Goal: Task Accomplishment & Management: Manage account settings

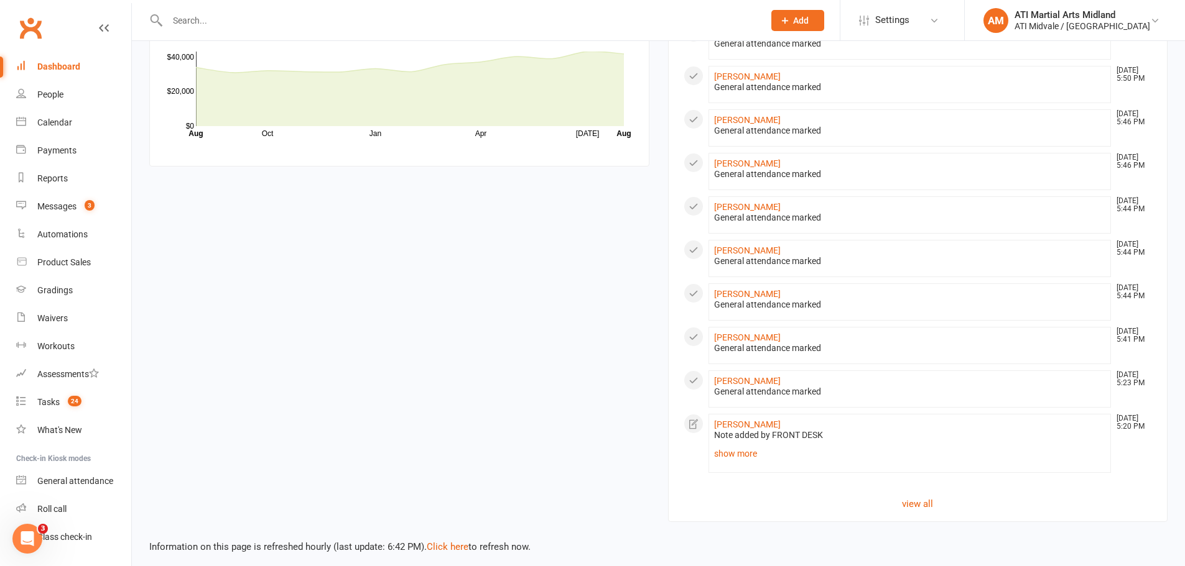
scroll to position [787, 0]
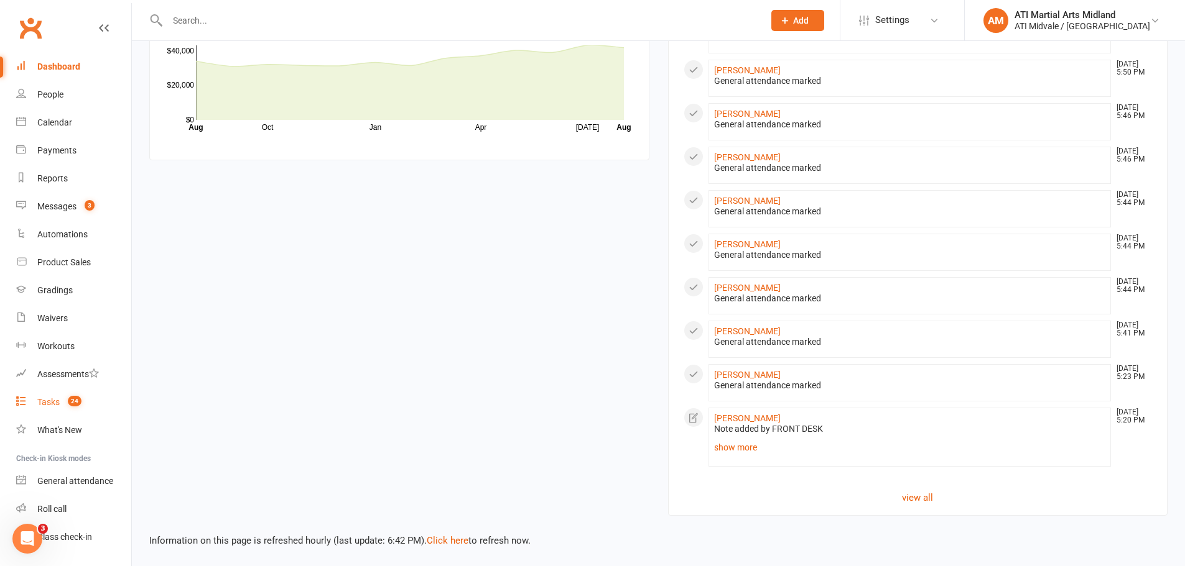
click at [65, 404] on count-badge "24" at bounding box center [72, 402] width 20 height 10
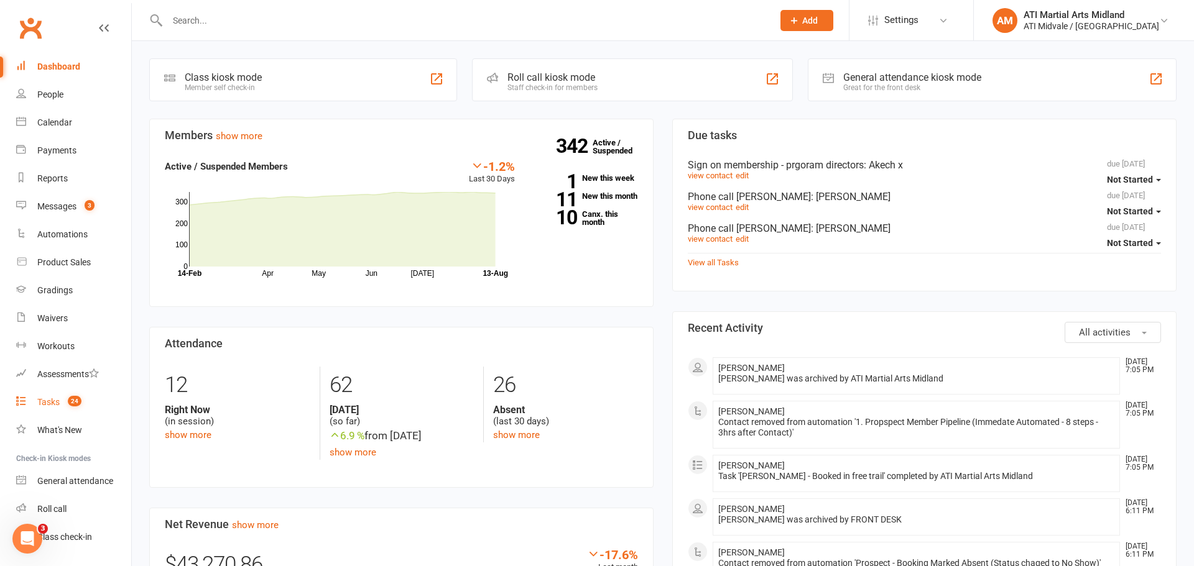
select select "incomplete"
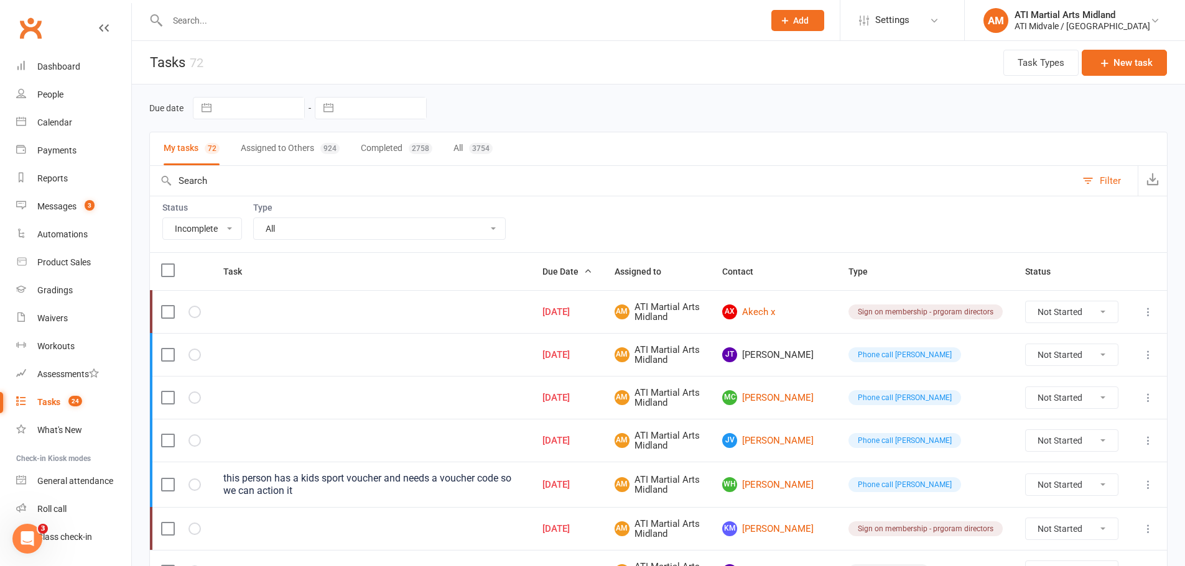
click at [1066, 355] on select "Not Started In Progress Waiting Complete" at bounding box center [1071, 354] width 92 height 21
click at [1025, 344] on select "Not Started In Progress Waiting Complete" at bounding box center [1071, 354] width 92 height 21
select select "unstarted"
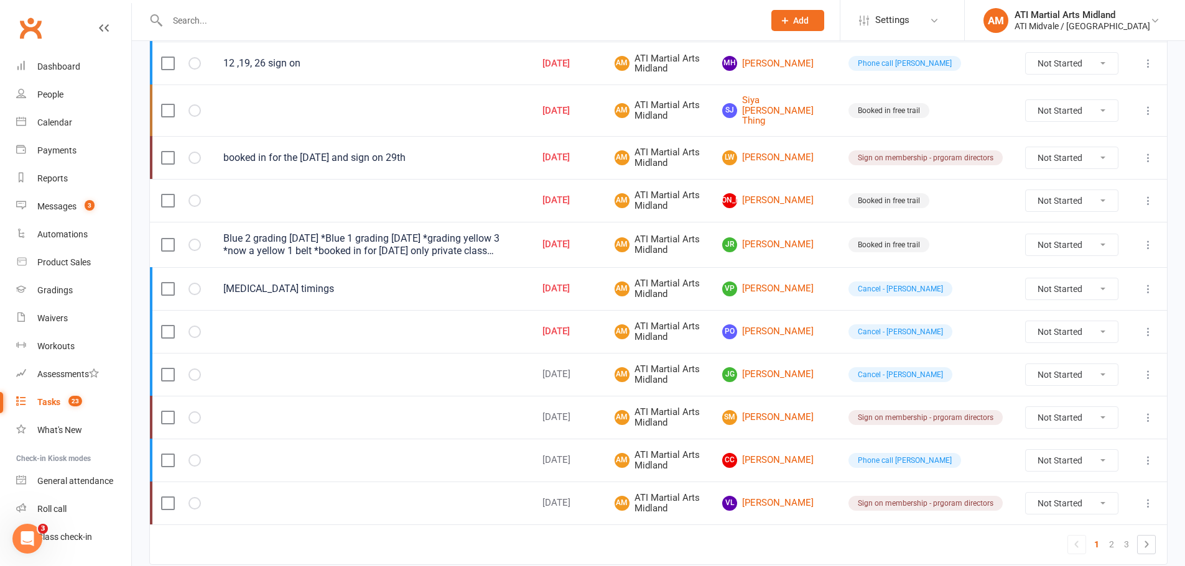
scroll to position [871, 0]
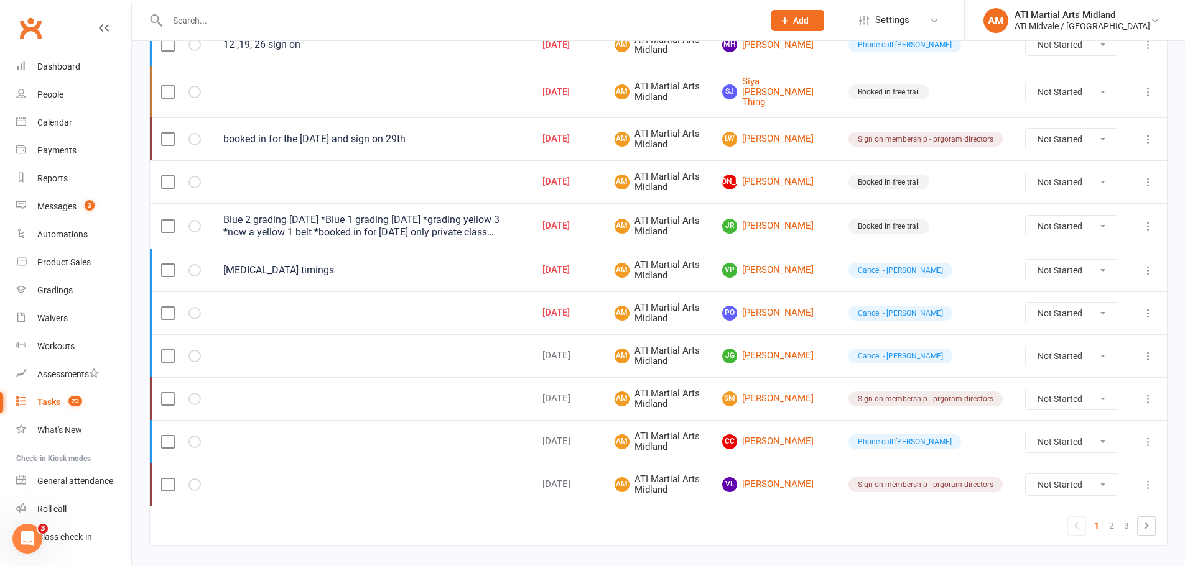
click at [1147, 220] on icon at bounding box center [1148, 226] width 12 height 12
click at [1073, 260] on link "Edit" at bounding box center [1083, 266] width 123 height 25
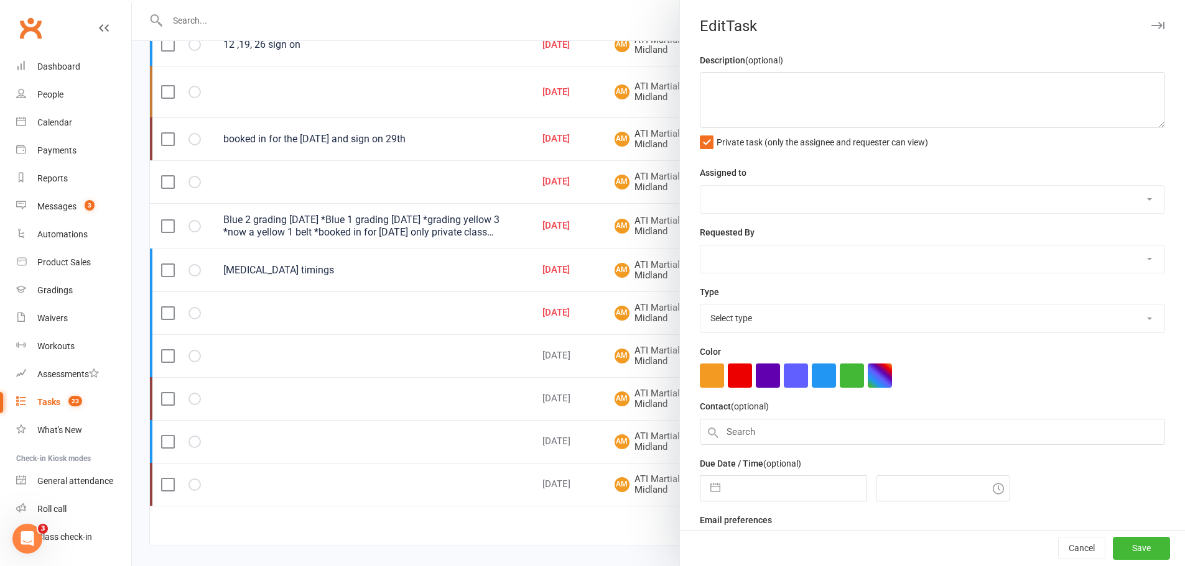
type textarea "Blue 2 grading [DATE] *Blue 1 grading [DATE] *grading yellow 3 *now a yellow 1 …"
select select "32859"
type input "[DATE]"
type input "12:00am"
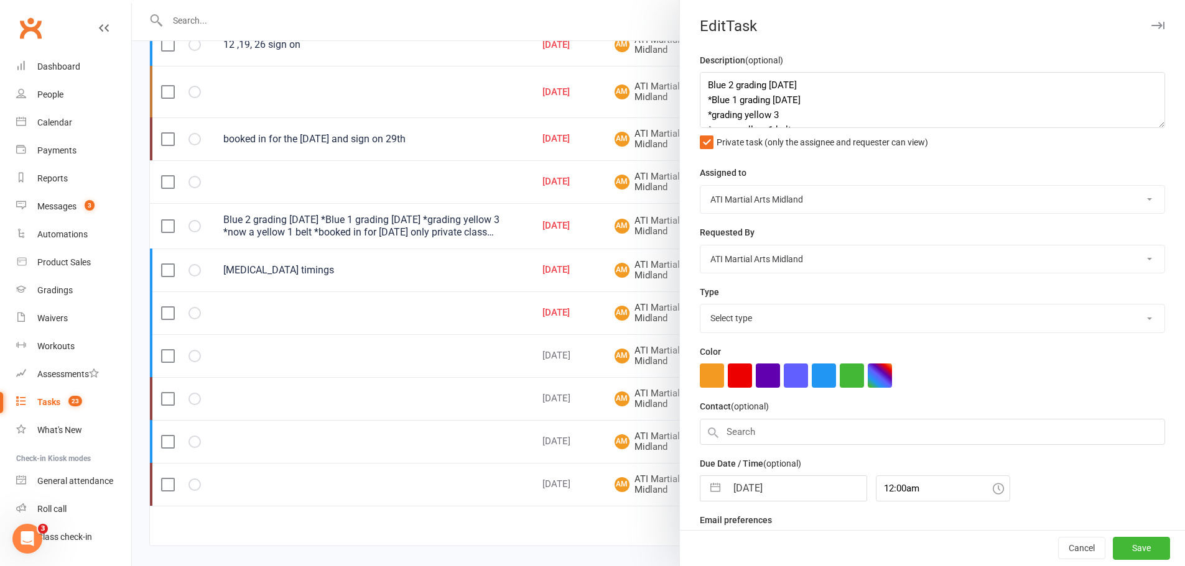
select select "18608"
click at [721, 487] on div "[DATE] Navigate forward to interact with the calendar and select a date. Press …" at bounding box center [783, 485] width 167 height 26
select select "6"
select select "2025"
select select "7"
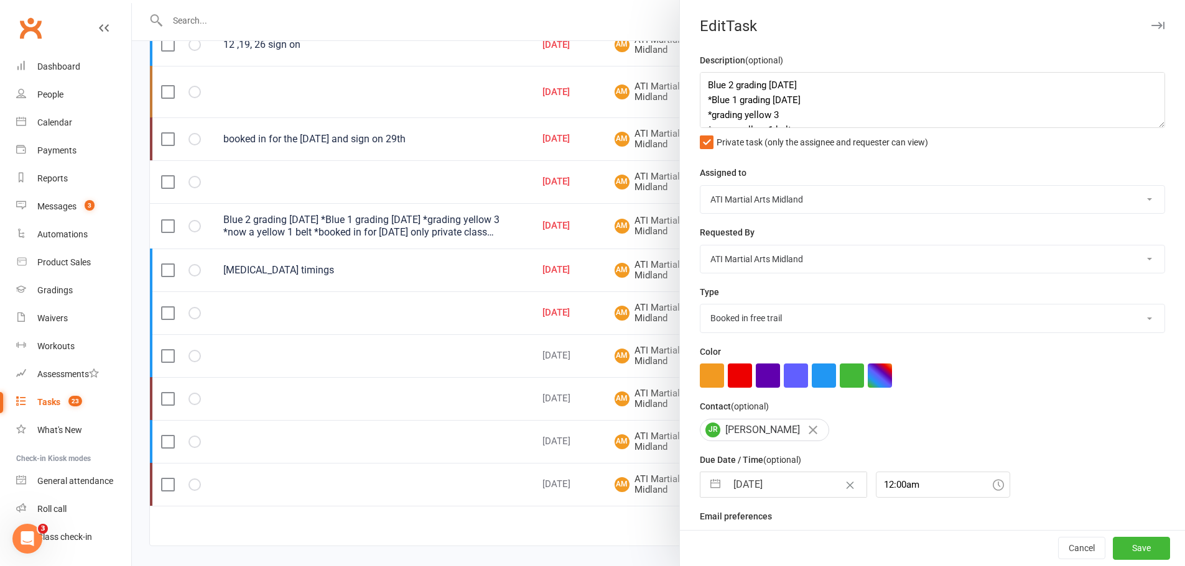
select select "2025"
select select "8"
select select "2025"
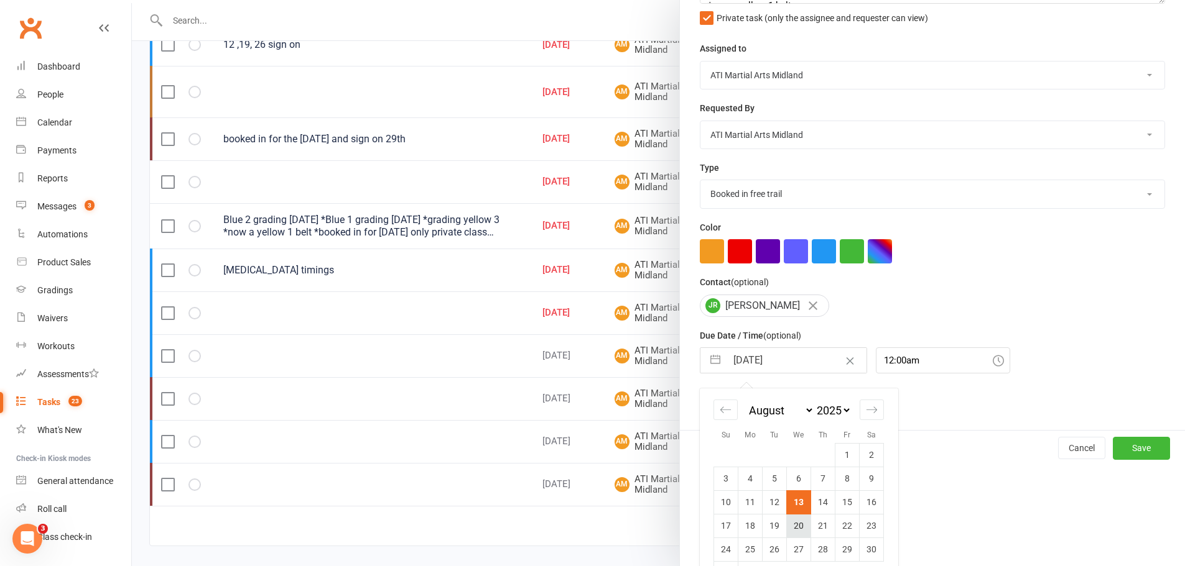
click at [805, 533] on td "20" at bounding box center [799, 526] width 24 height 24
type input "[DATE]"
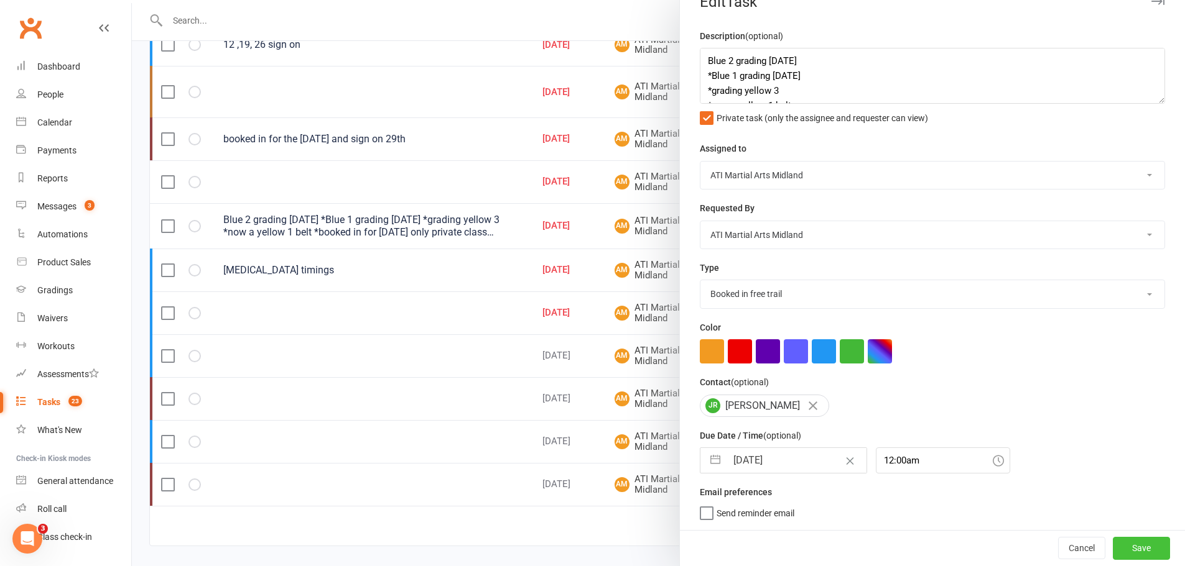
click at [1124, 547] on button "Save" at bounding box center [1140, 548] width 57 height 22
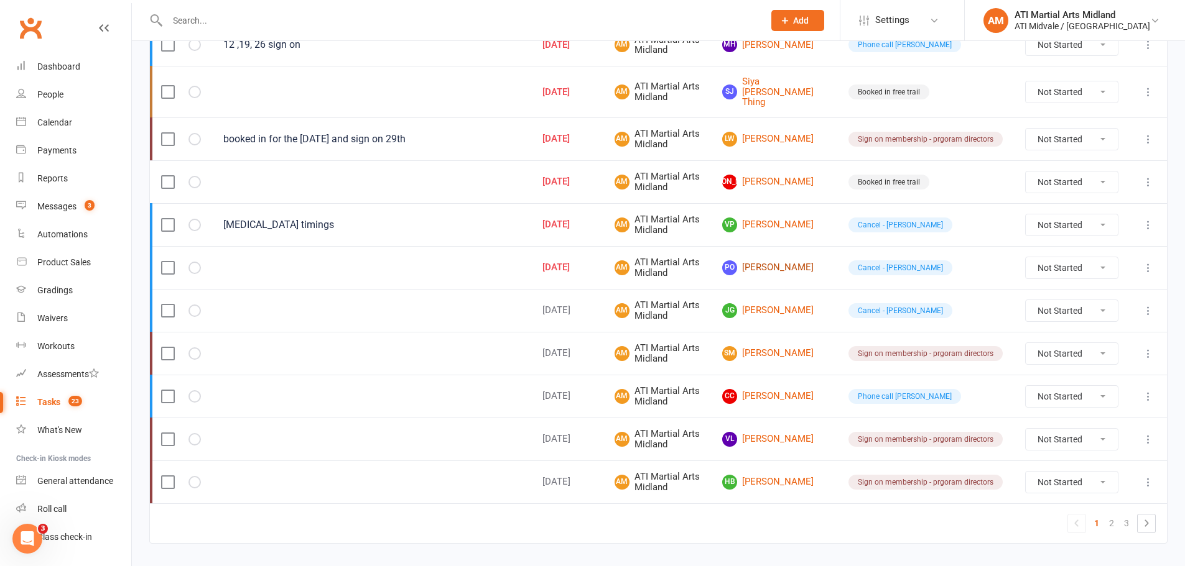
click at [787, 262] on link "PO [PERSON_NAME]" at bounding box center [774, 268] width 104 height 15
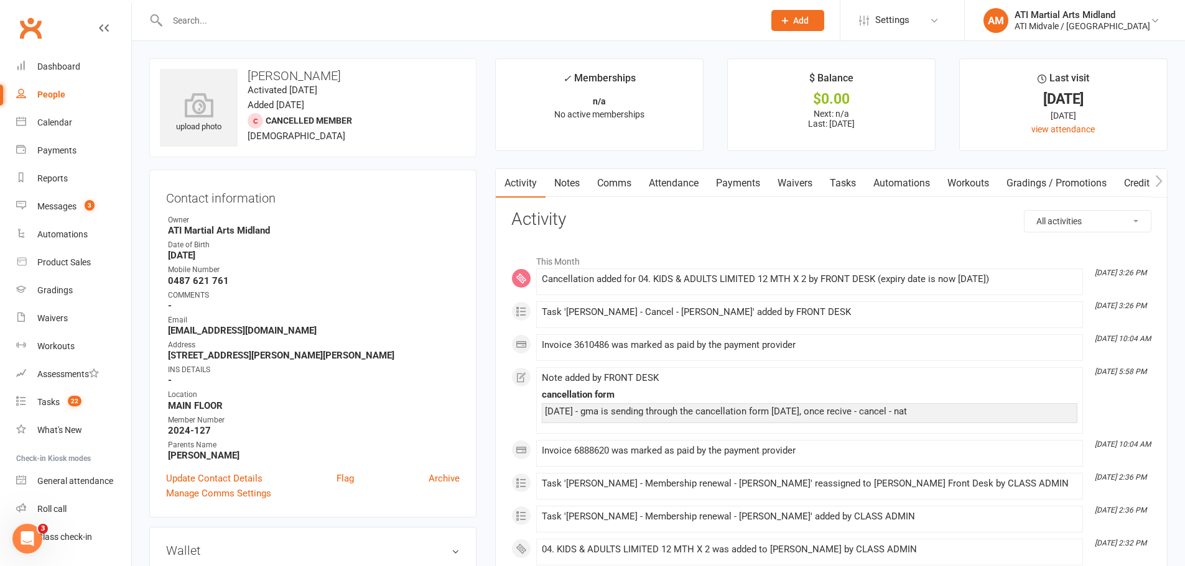
click at [846, 181] on link "Tasks" at bounding box center [843, 183] width 44 height 29
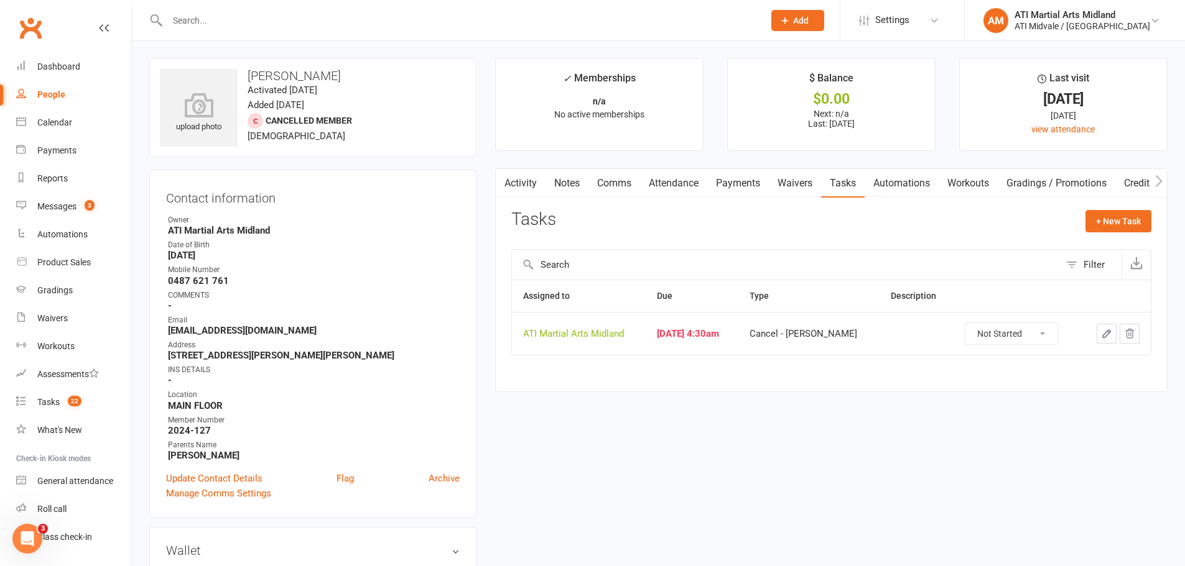
click at [991, 336] on select "Not Started In Progress Waiting Complete" at bounding box center [1011, 333] width 92 height 21
click at [965, 323] on select "Not Started In Progress Waiting Complete" at bounding box center [1011, 333] width 92 height 21
select select "unstarted"
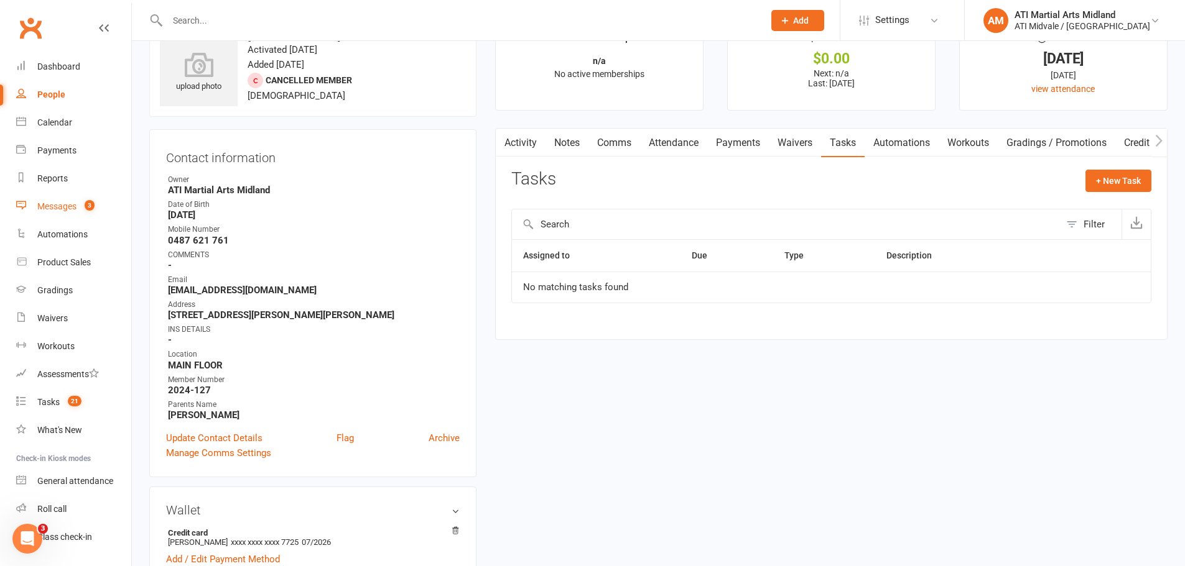
scroll to position [62, 0]
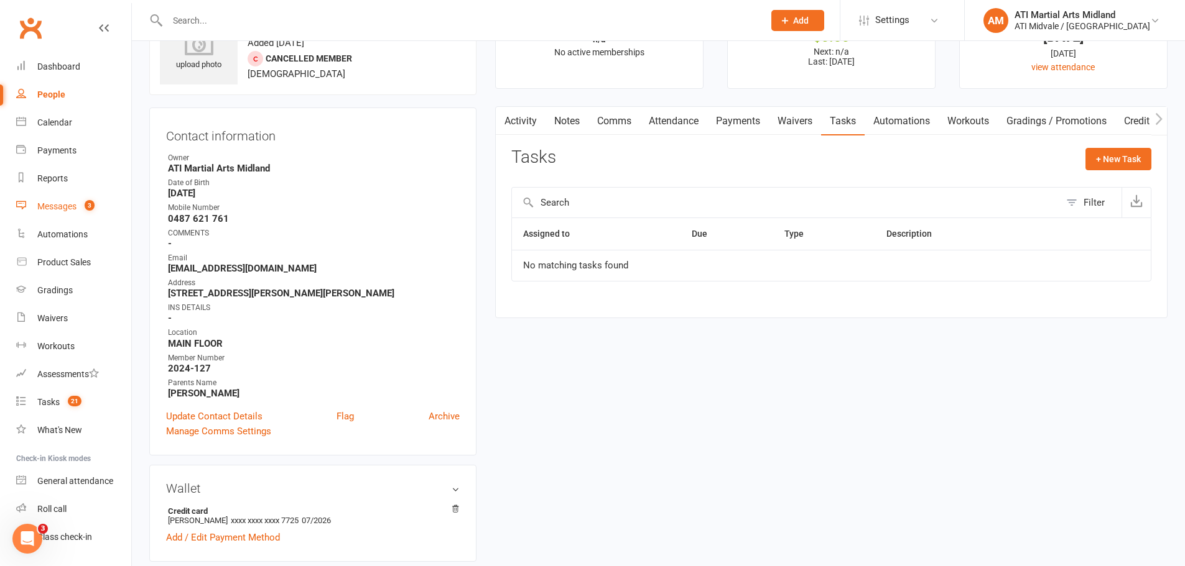
click at [68, 216] on link "Messages 3" at bounding box center [73, 207] width 115 height 28
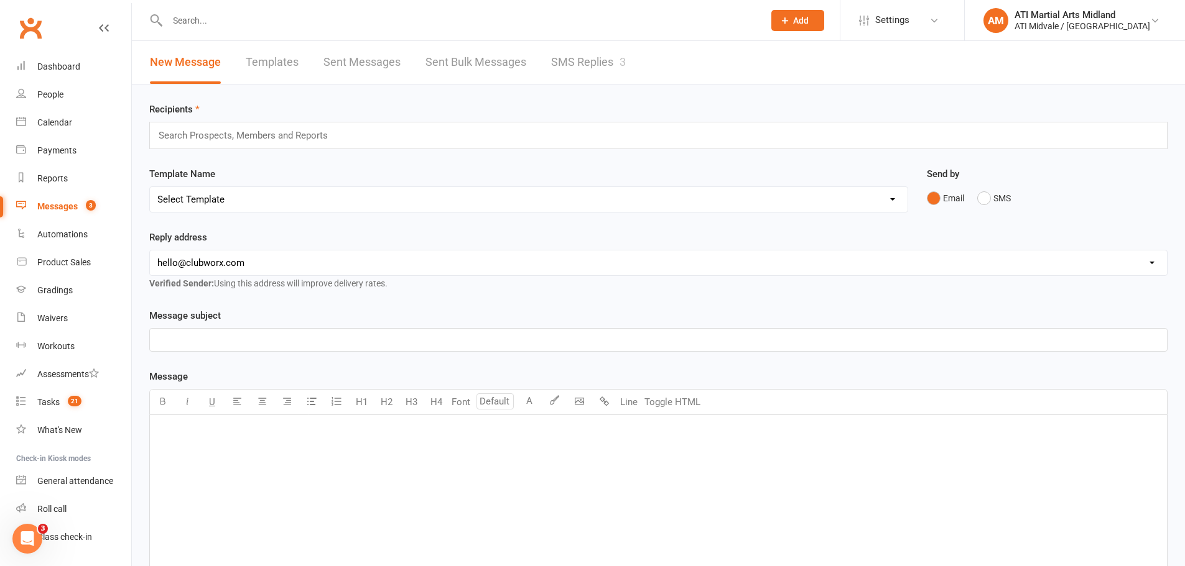
click at [608, 51] on link "SMS Replies 3" at bounding box center [588, 62] width 75 height 43
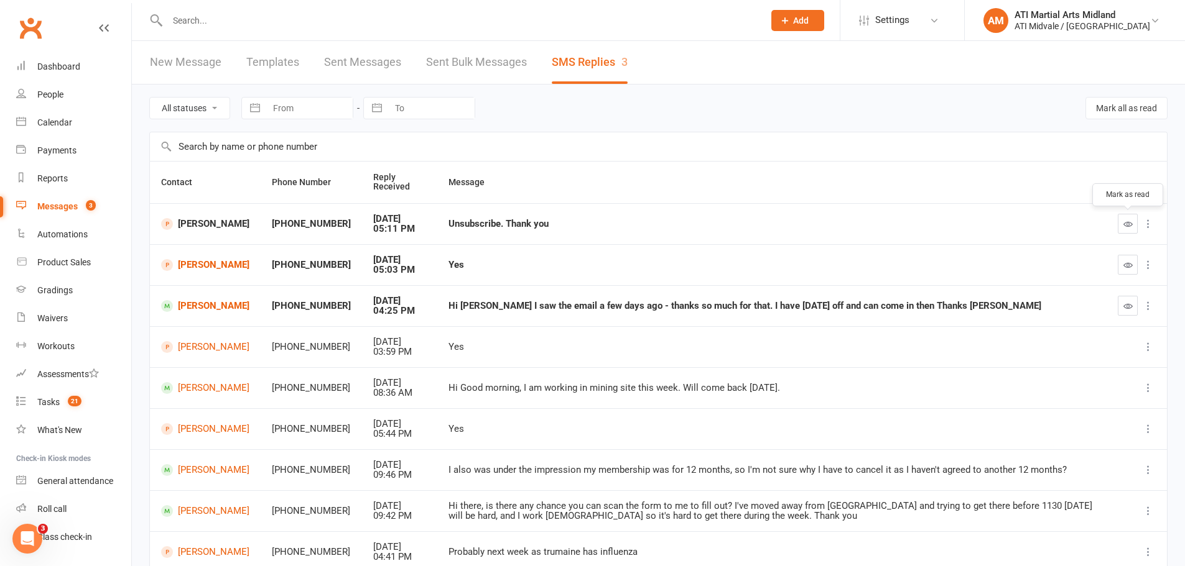
click at [1118, 224] on button "button" at bounding box center [1127, 224] width 20 height 20
click at [47, 404] on div "Tasks" at bounding box center [48, 402] width 22 height 10
select select "incomplete"
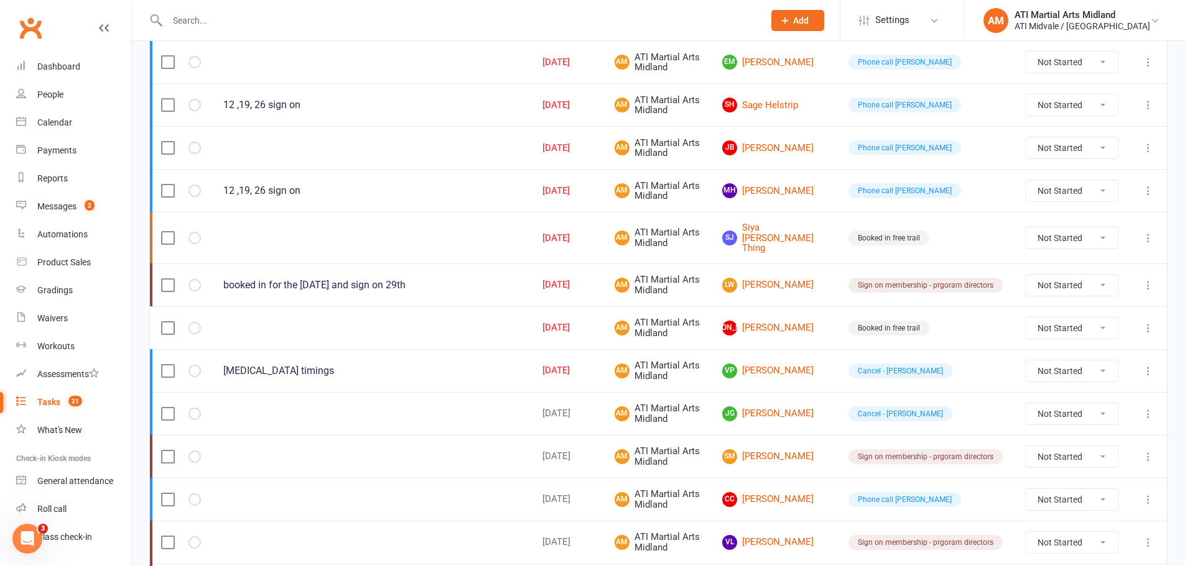
scroll to position [746, 0]
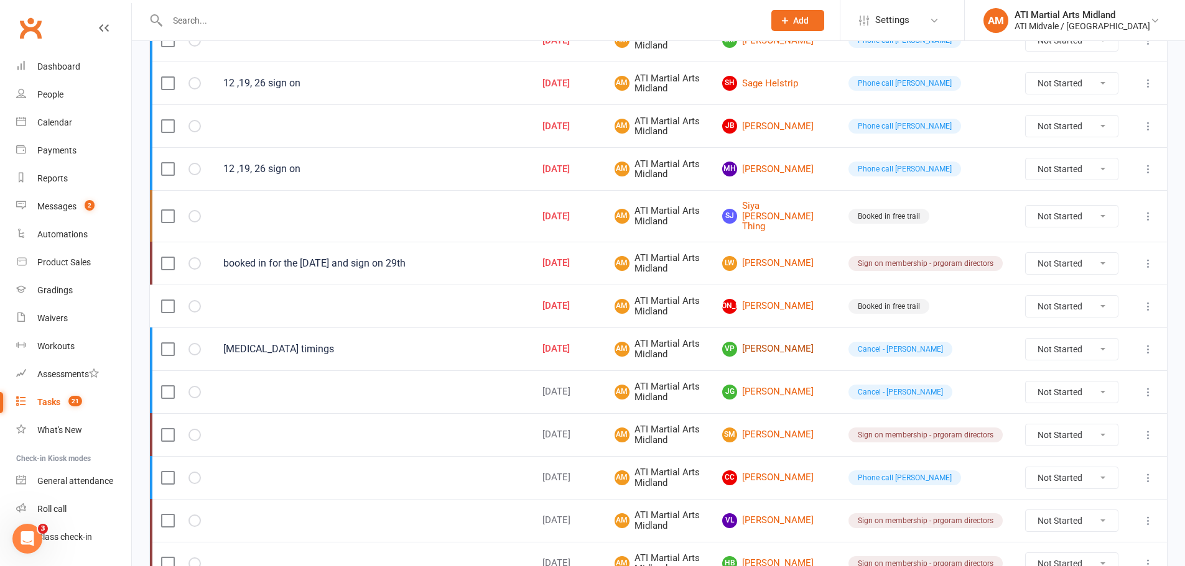
click at [781, 342] on link "VP [PERSON_NAME]" at bounding box center [774, 349] width 104 height 15
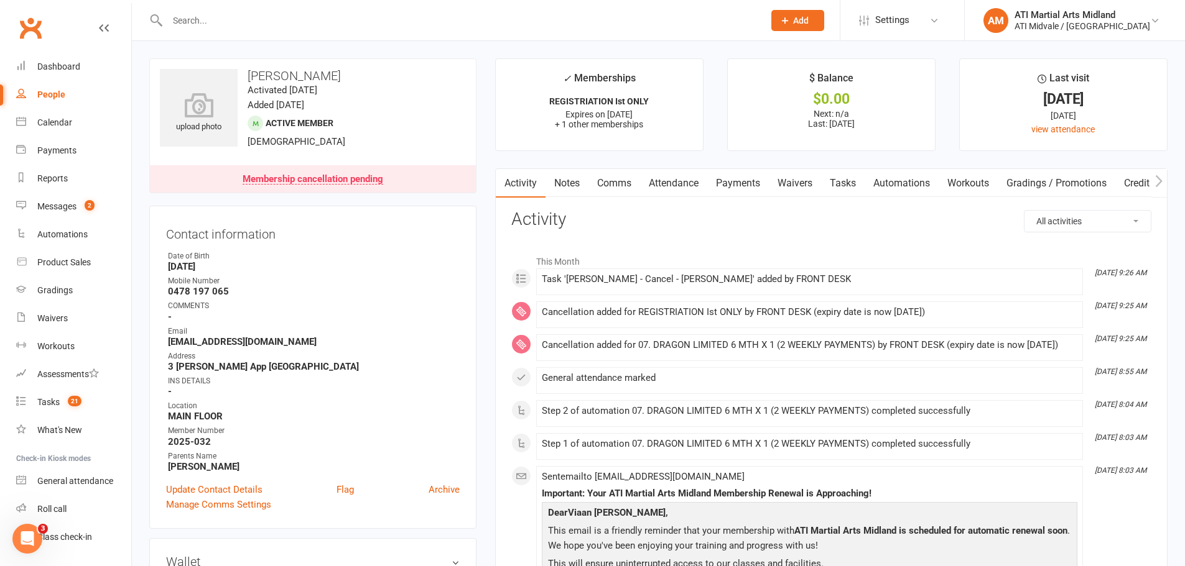
click at [743, 182] on link "Payments" at bounding box center [738, 183] width 62 height 29
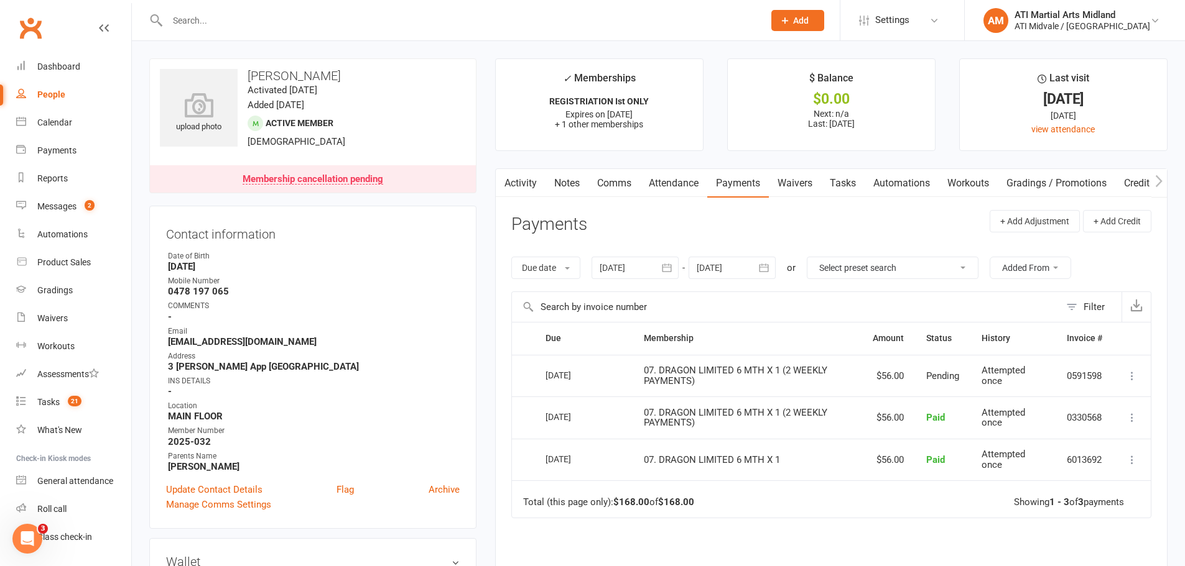
click at [840, 182] on link "Tasks" at bounding box center [843, 183] width 44 height 29
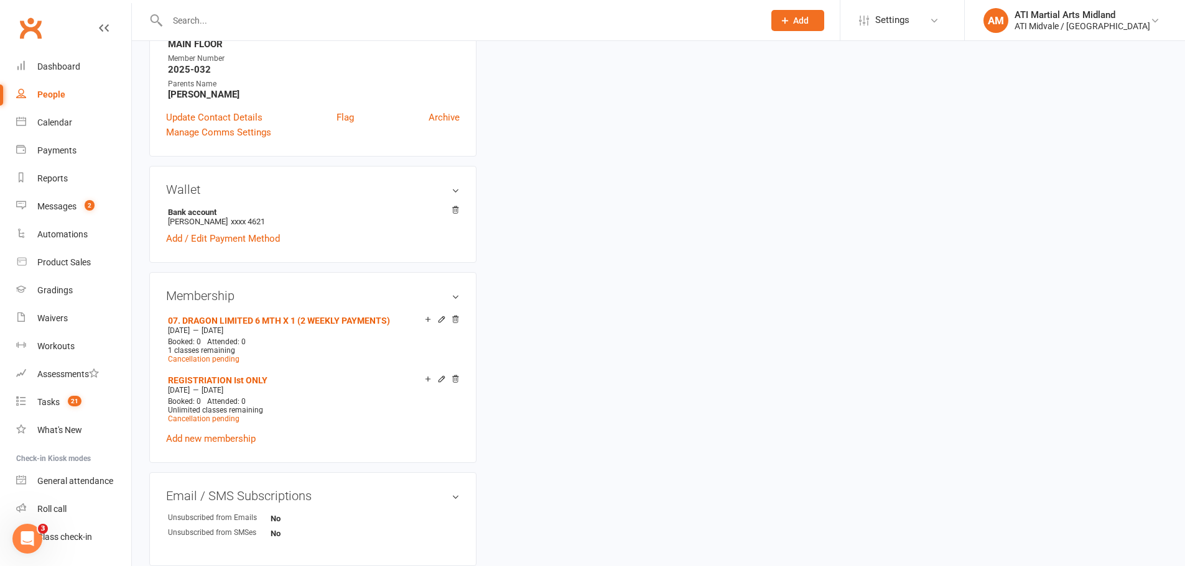
scroll to position [373, 0]
click at [440, 381] on icon at bounding box center [441, 379] width 6 height 6
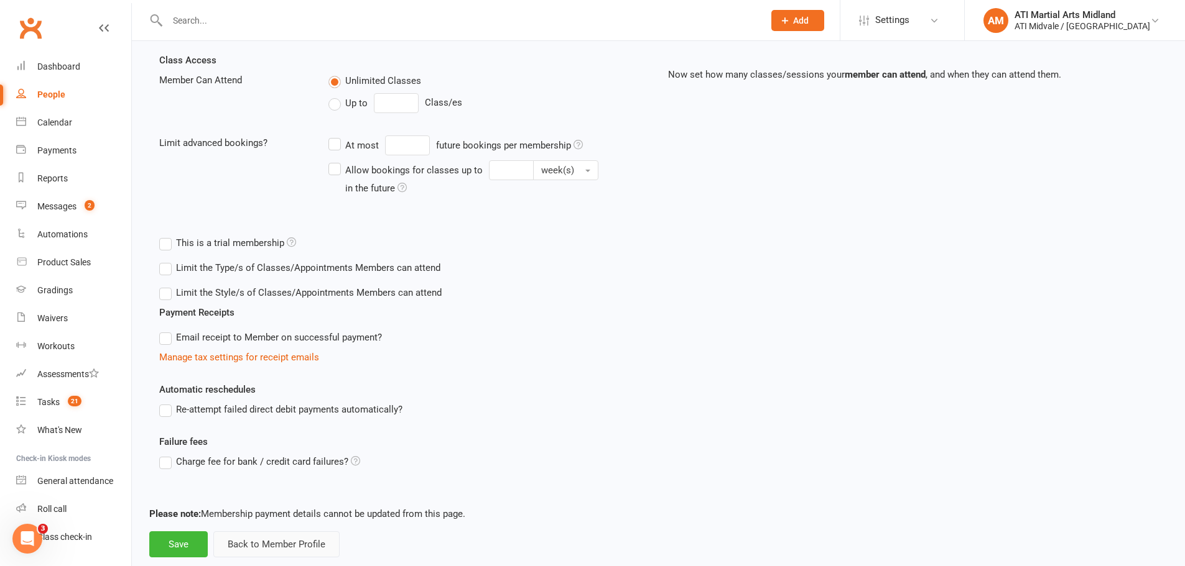
scroll to position [303, 0]
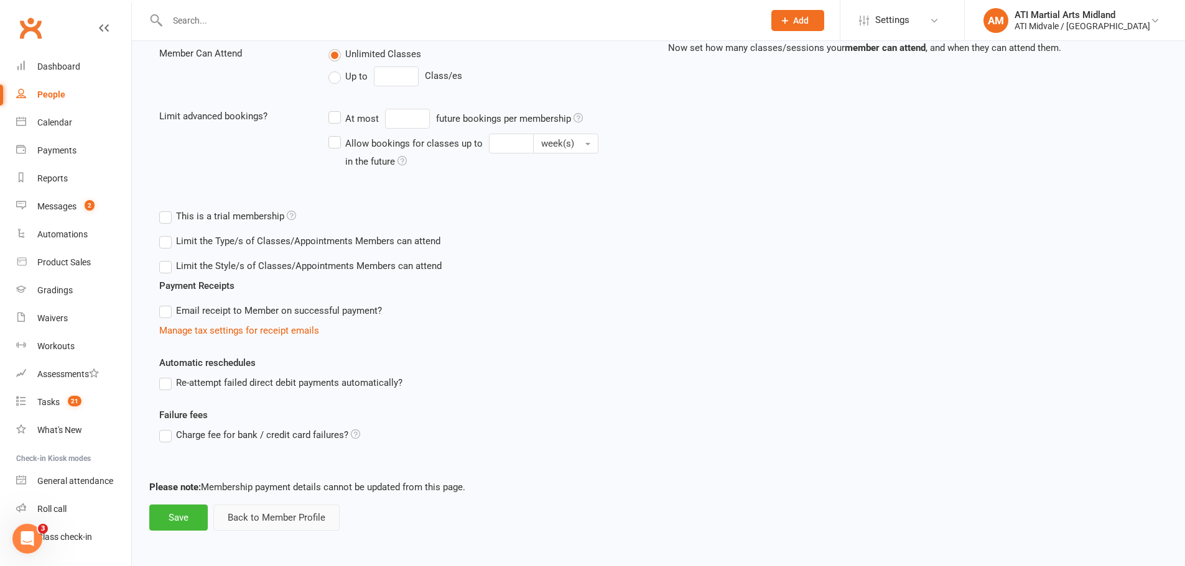
click at [244, 512] on button "Back to Member Profile" at bounding box center [276, 518] width 126 height 26
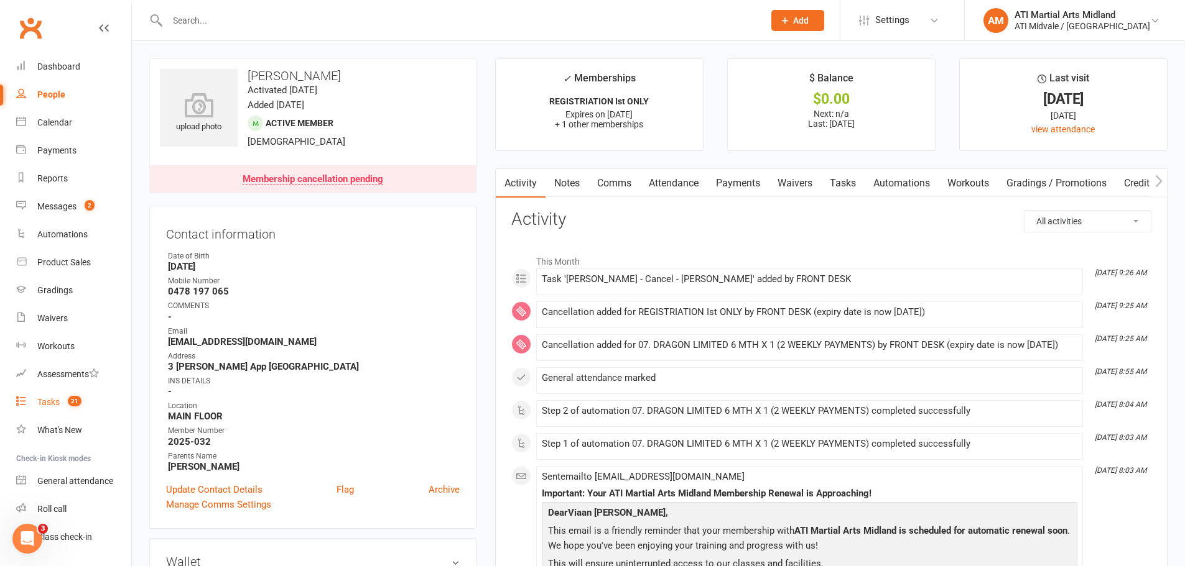
click at [61, 407] on link "Tasks 21" at bounding box center [73, 403] width 115 height 28
select select "incomplete"
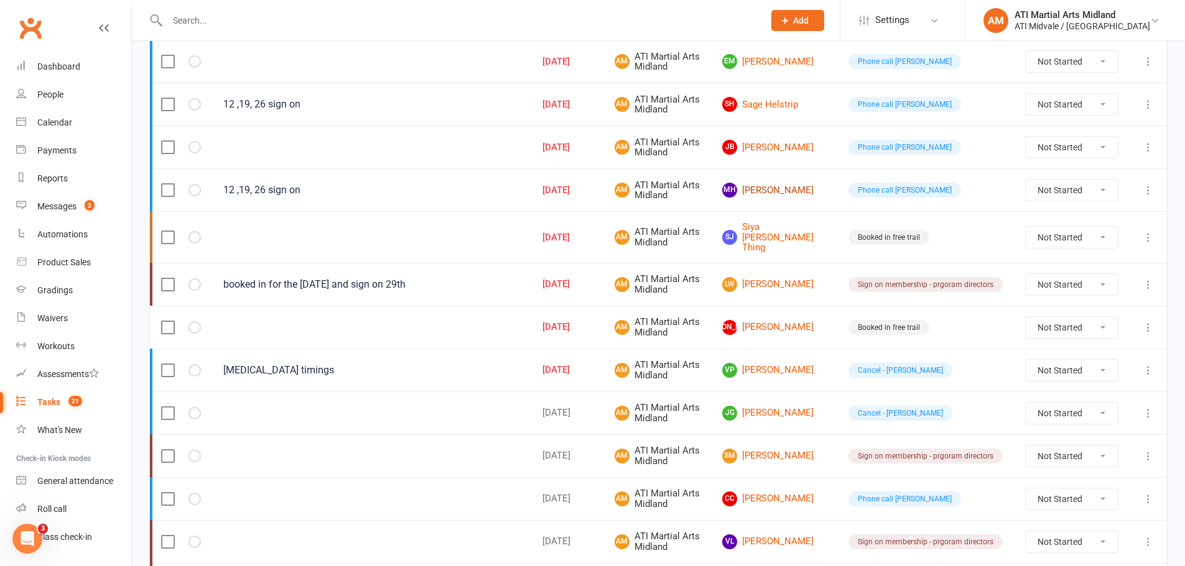
scroll to position [746, 0]
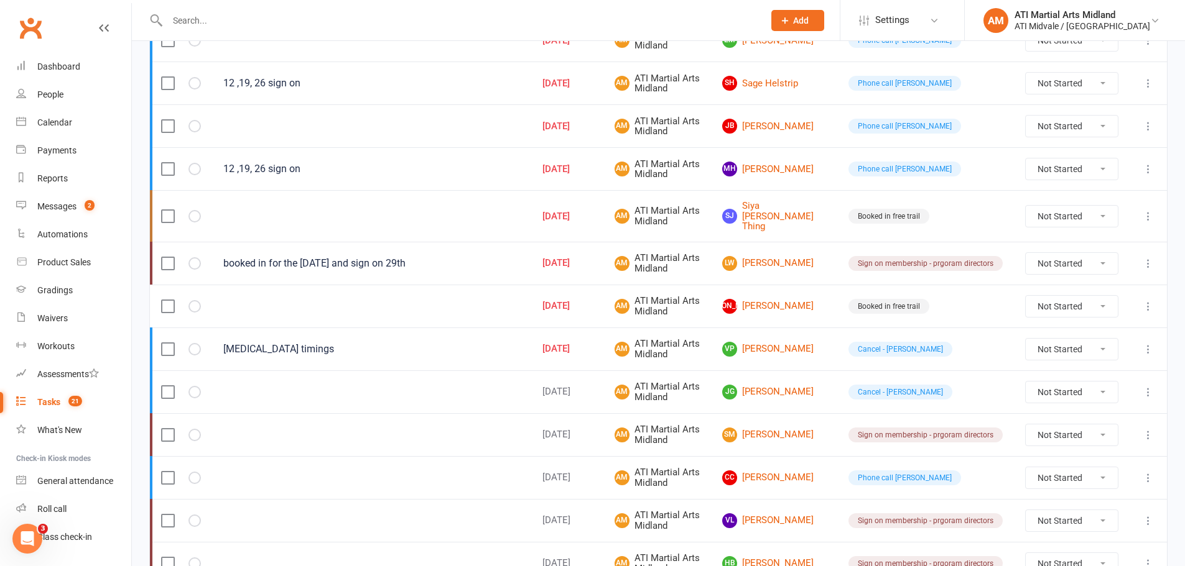
click at [252, 20] on input "text" at bounding box center [459, 20] width 591 height 17
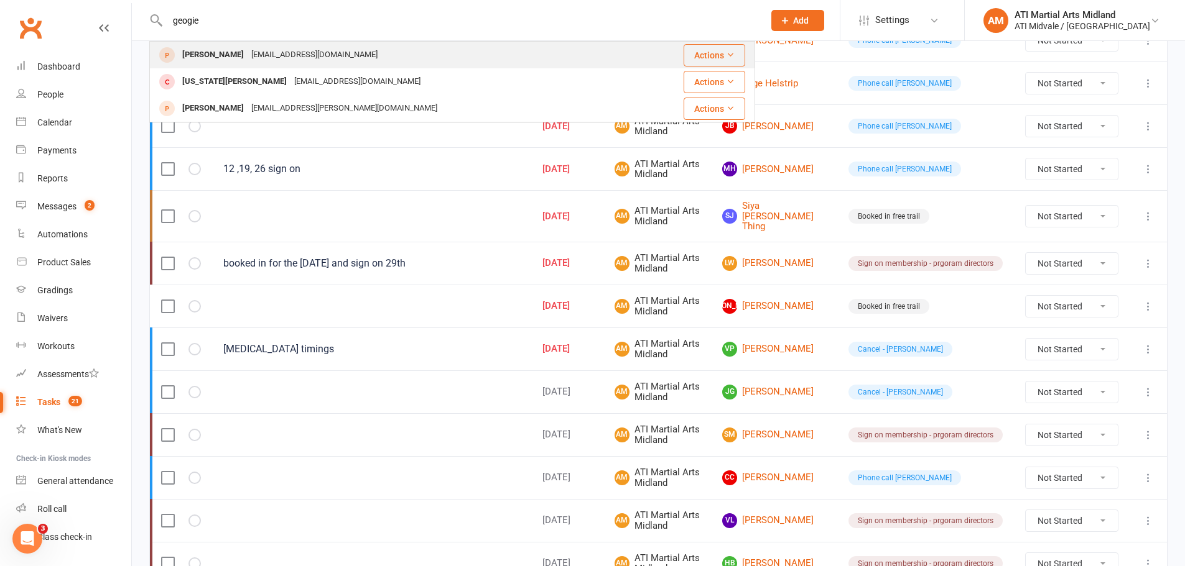
type input "geogie"
click at [247, 57] on div "[EMAIL_ADDRESS][DOMAIN_NAME]" at bounding box center [314, 55] width 134 height 18
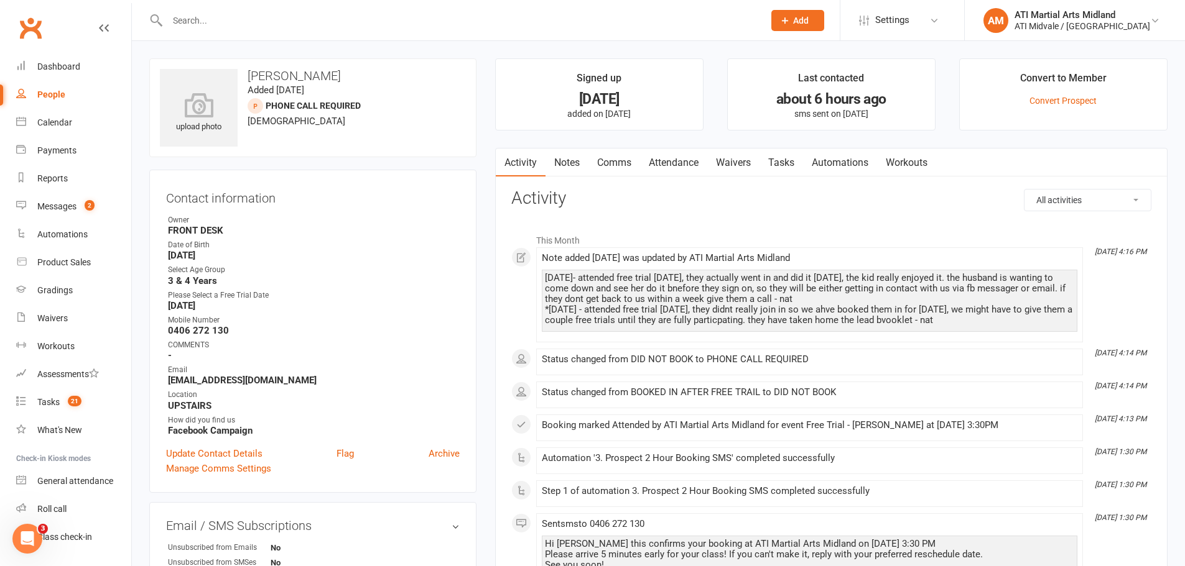
click at [795, 165] on link "Tasks" at bounding box center [781, 163] width 44 height 29
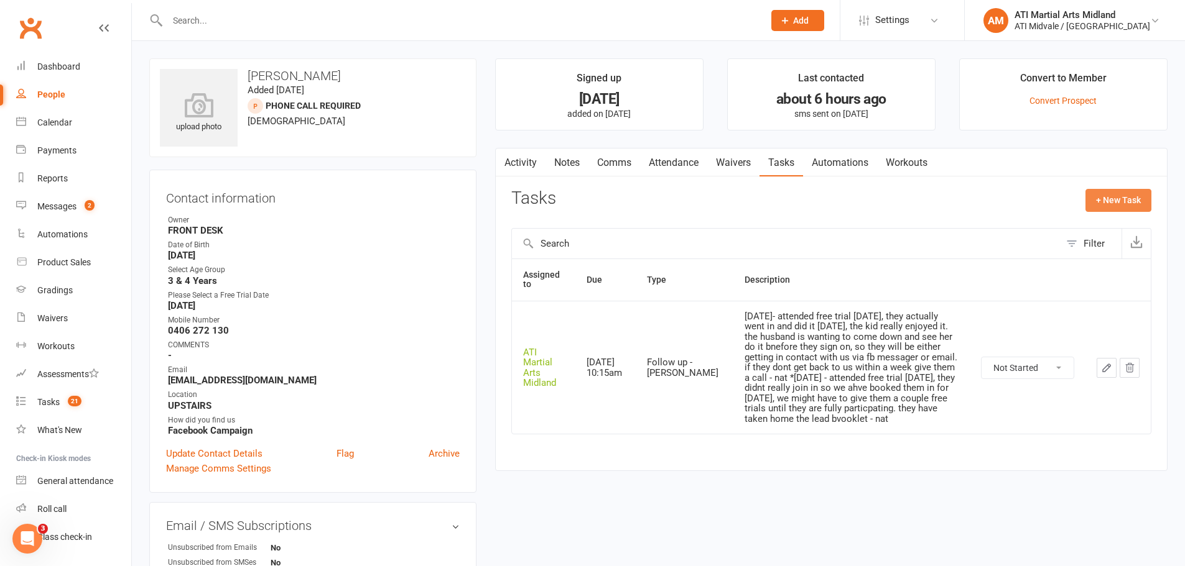
click at [1114, 199] on button "+ New Task" at bounding box center [1118, 200] width 66 height 22
select select "32859"
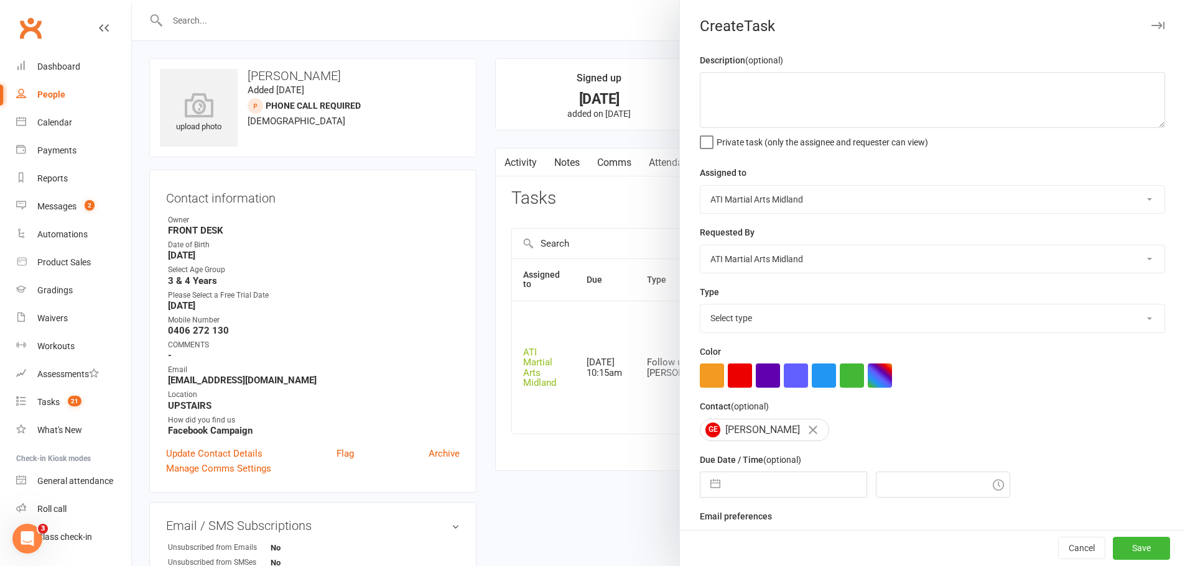
click at [752, 310] on select "Select type Add info to task Automatic renewal checking Booked in for 1st trial…" at bounding box center [932, 318] width 464 height 27
click at [867, 441] on div "GE [PERSON_NAME]" at bounding box center [932, 430] width 465 height 22
click at [704, 484] on button "button" at bounding box center [715, 485] width 22 height 25
select select "6"
select select "2025"
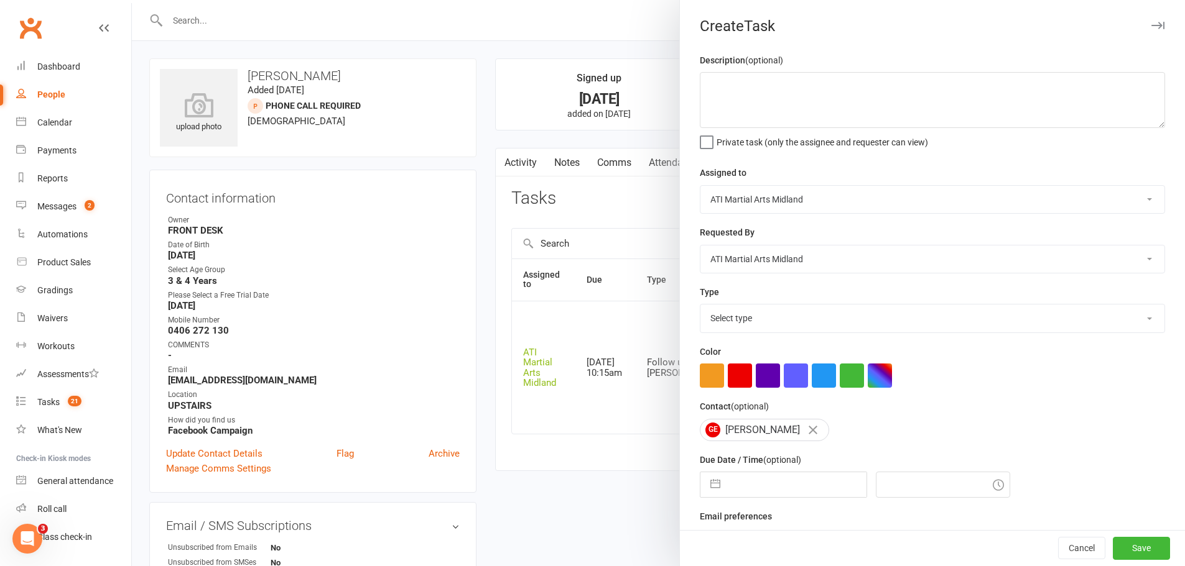
select select "7"
select select "2025"
select select "8"
select select "2025"
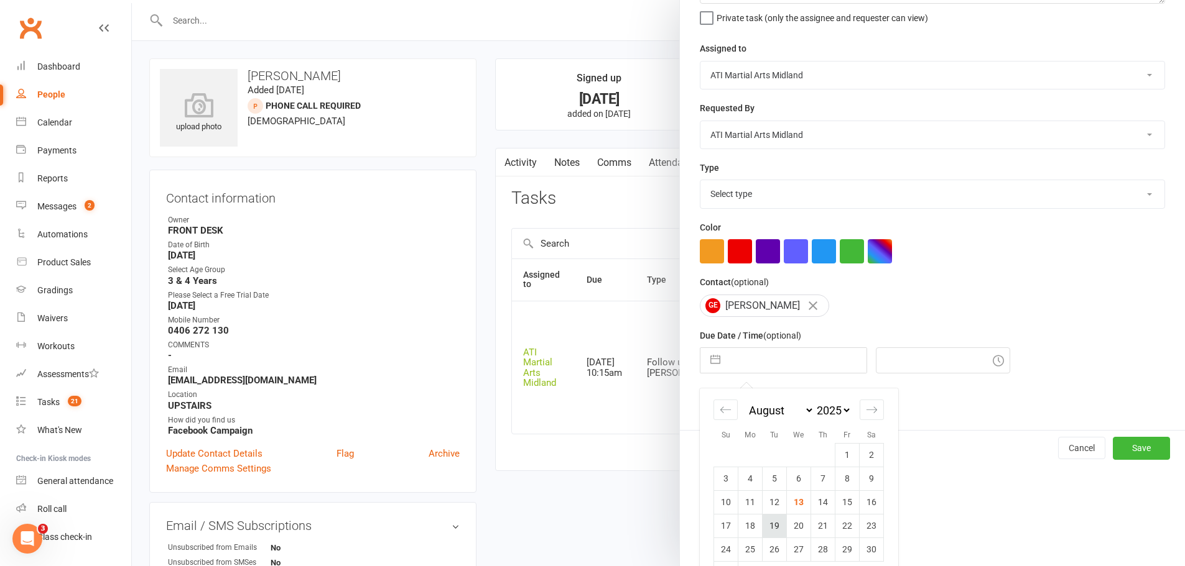
click at [769, 527] on td "19" at bounding box center [774, 526] width 24 height 24
type input "[DATE]"
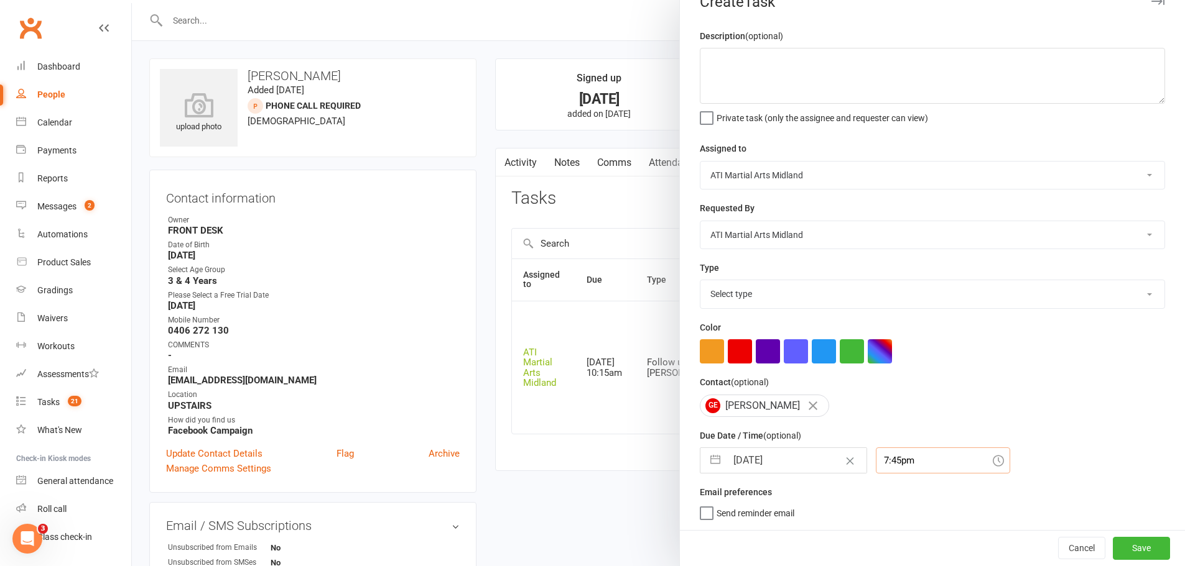
click at [880, 461] on div "7:45pm" at bounding box center [943, 461] width 134 height 26
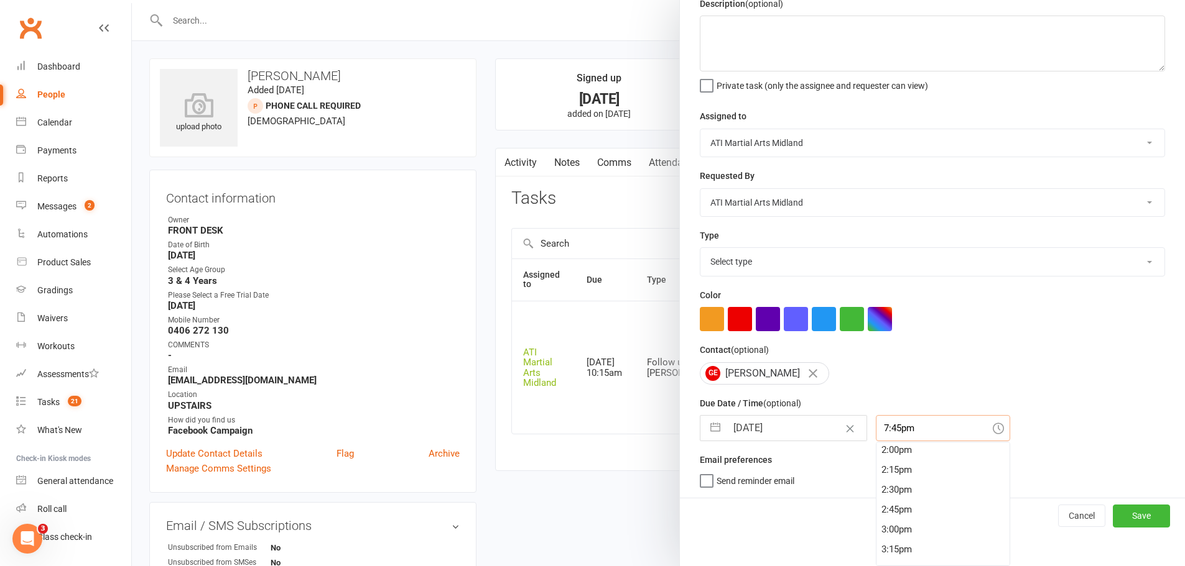
scroll to position [992, 0]
click at [902, 469] on div "12:45pm" at bounding box center [942, 475] width 133 height 20
type input "12:45pm"
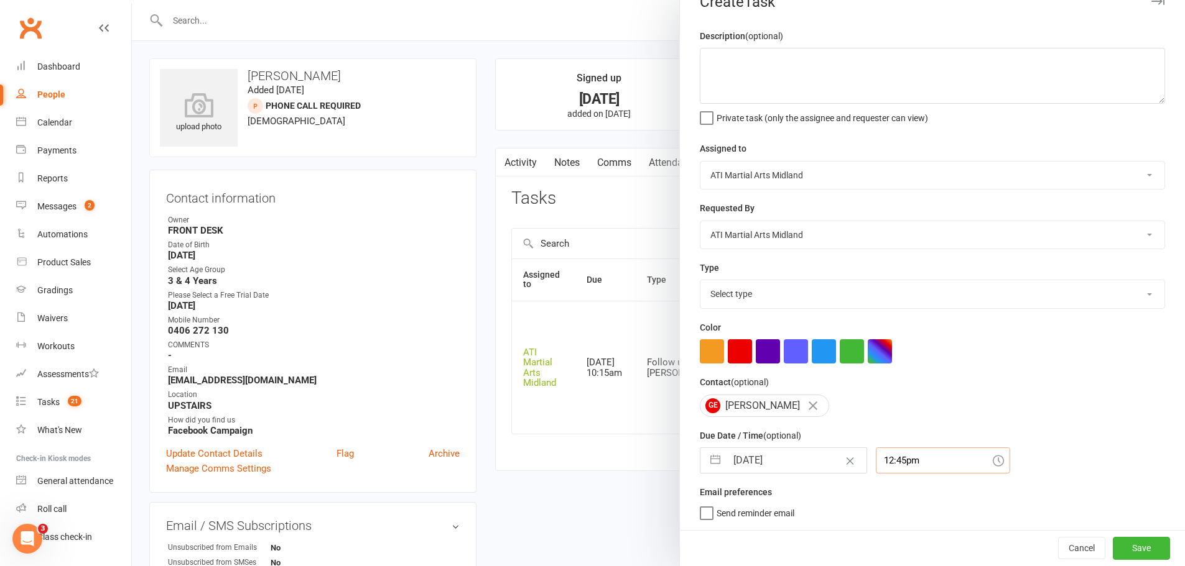
scroll to position [29, 0]
click at [1129, 555] on button "Save" at bounding box center [1140, 548] width 57 height 22
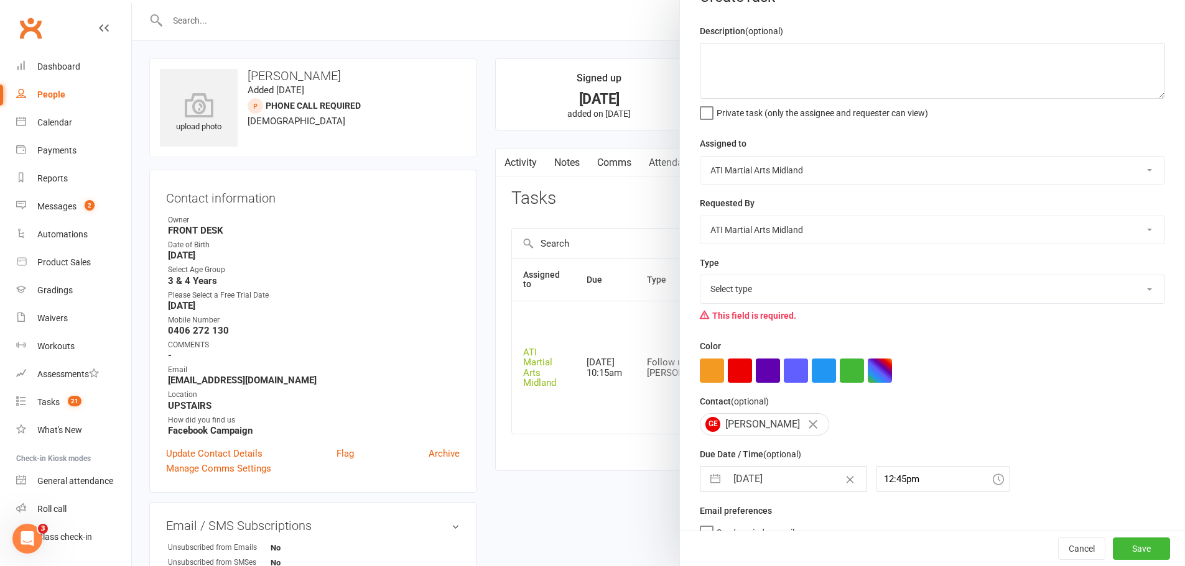
click at [810, 300] on select "Select type Add info to task Automatic renewal checking Booked in for 1st trial…" at bounding box center [932, 288] width 464 height 27
select select "28178"
click at [700, 278] on select "Select type Add info to task Automatic renewal checking Booked in for 1st trial…" at bounding box center [932, 288] width 464 height 27
click at [1112, 550] on button "Save" at bounding box center [1140, 549] width 57 height 22
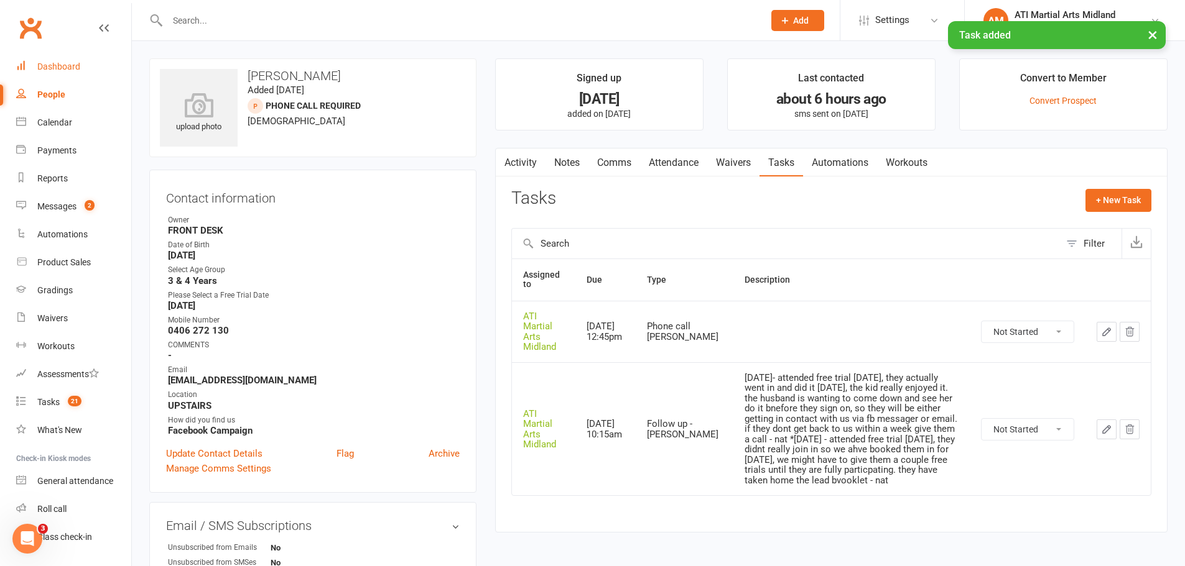
click at [70, 73] on link "Dashboard" at bounding box center [73, 67] width 115 height 28
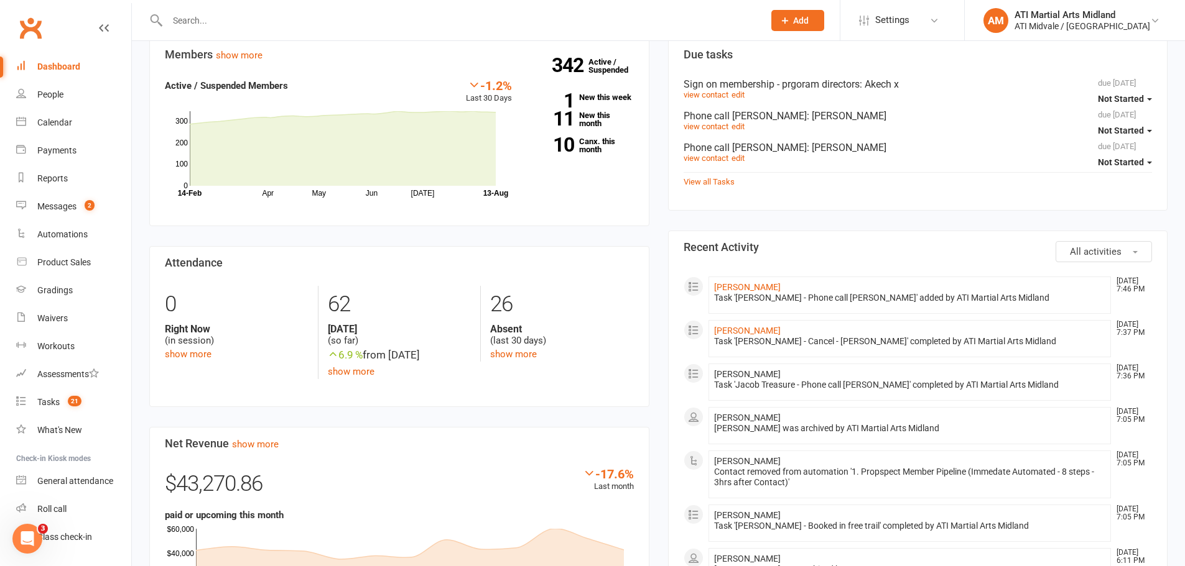
scroll to position [62, 0]
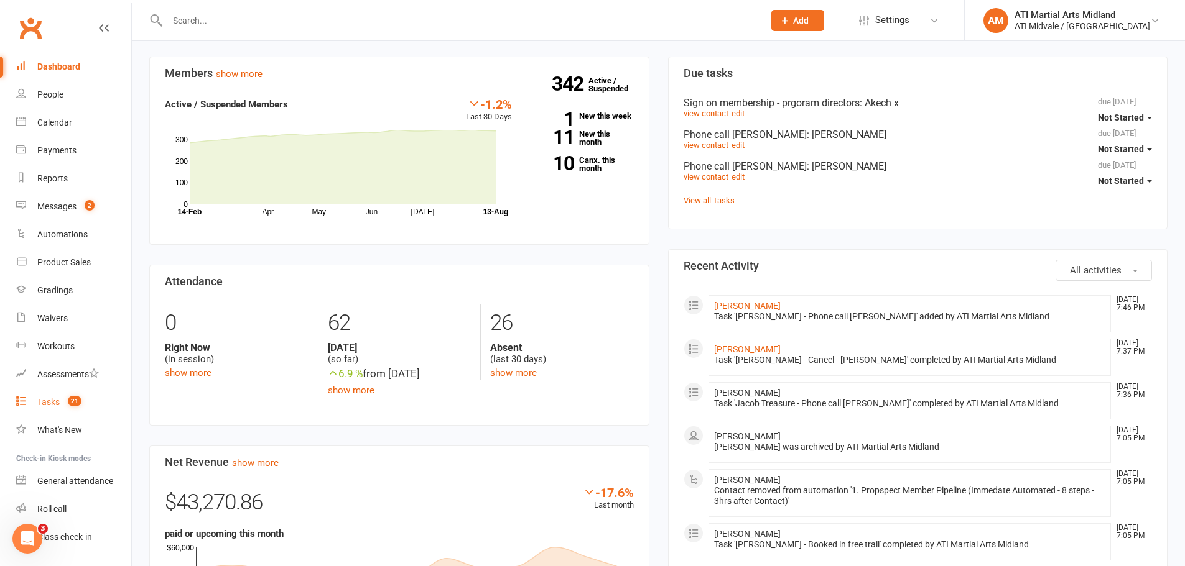
click at [65, 405] on count-badge "21" at bounding box center [72, 402] width 20 height 10
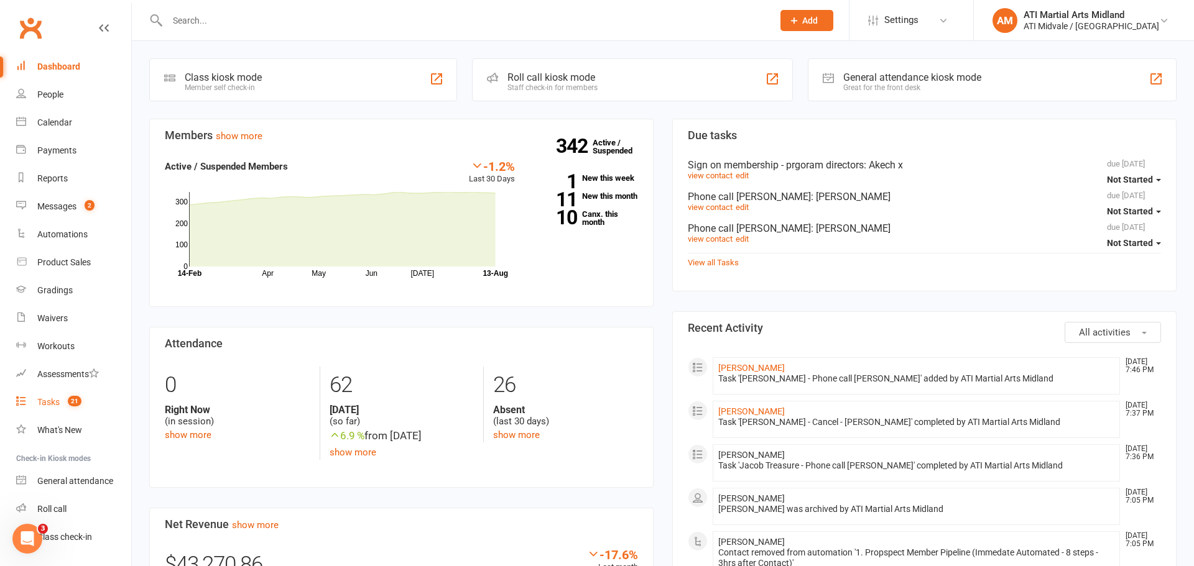
select select "incomplete"
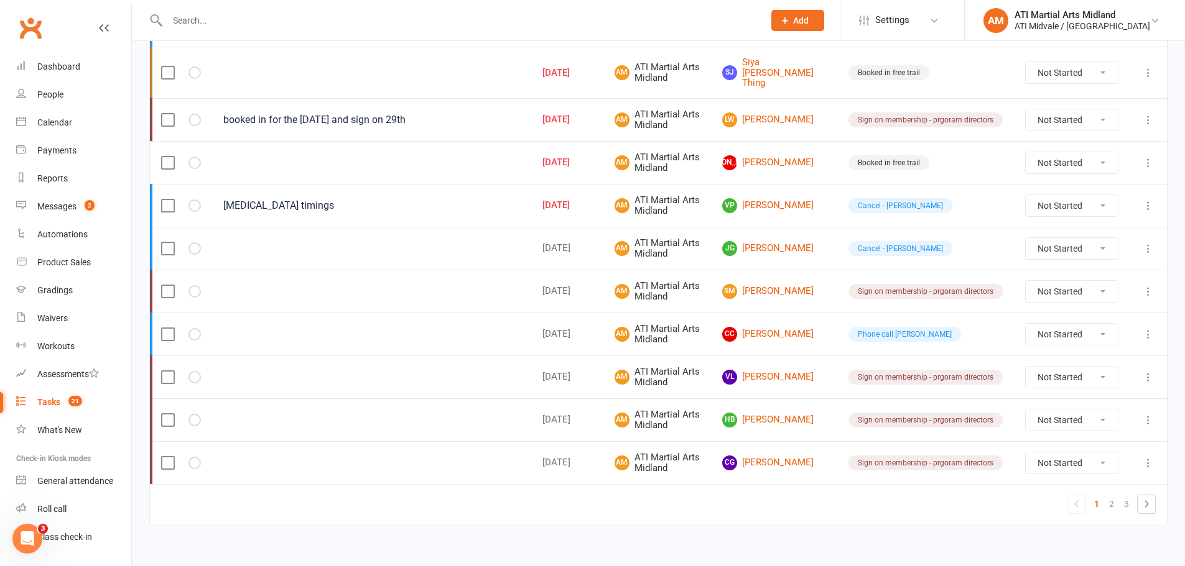
scroll to position [892, 0]
click at [810, 368] on link "VL [PERSON_NAME]" at bounding box center [774, 375] width 104 height 15
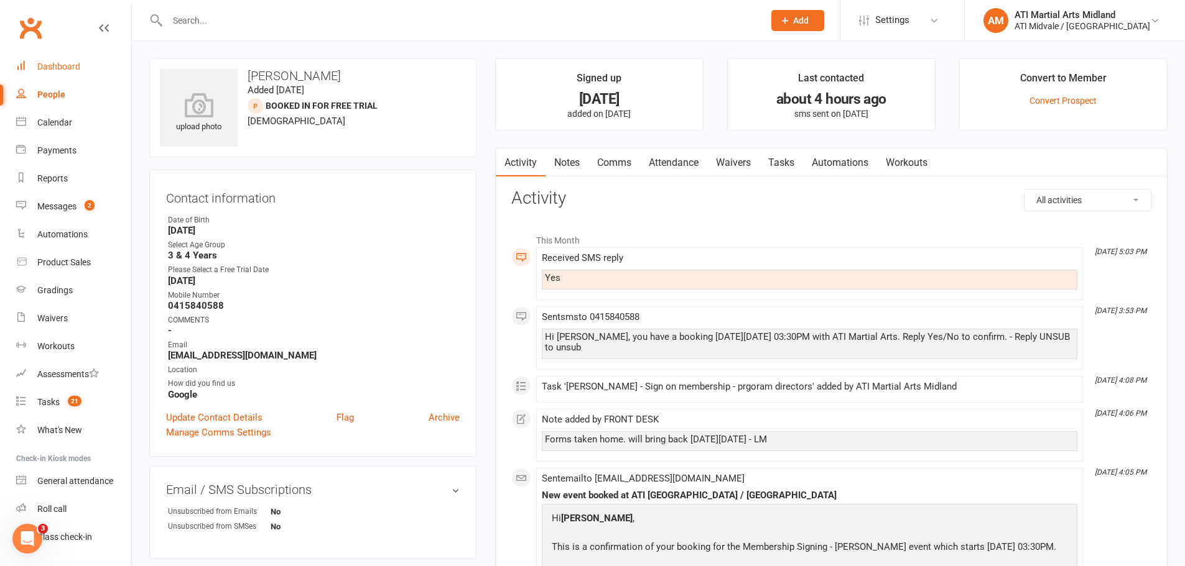
click at [58, 74] on link "Dashboard" at bounding box center [73, 67] width 115 height 28
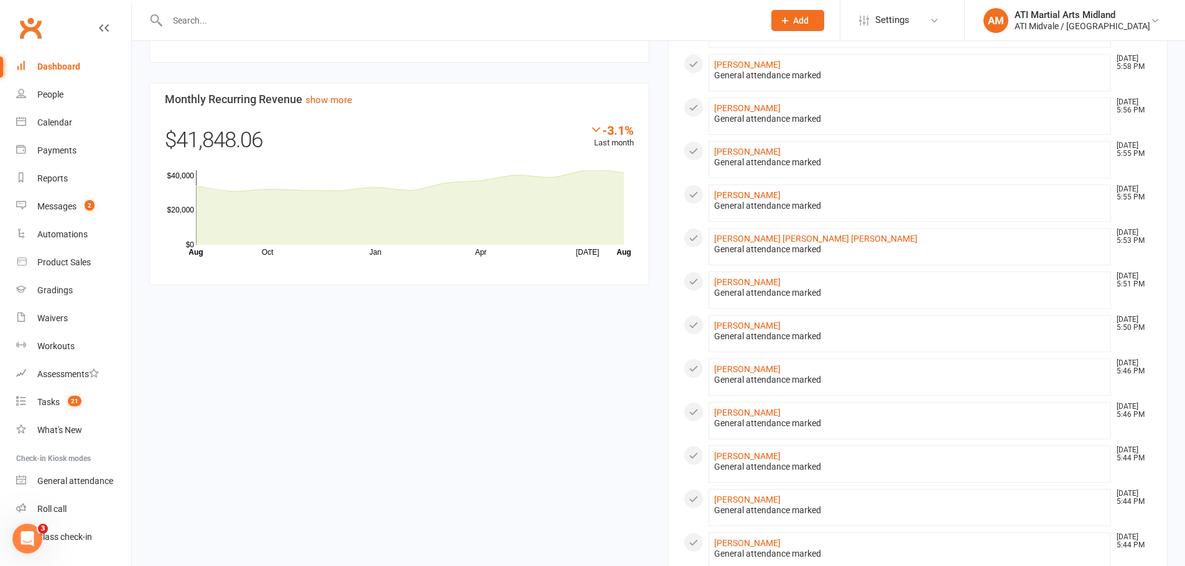
scroll to position [684, 0]
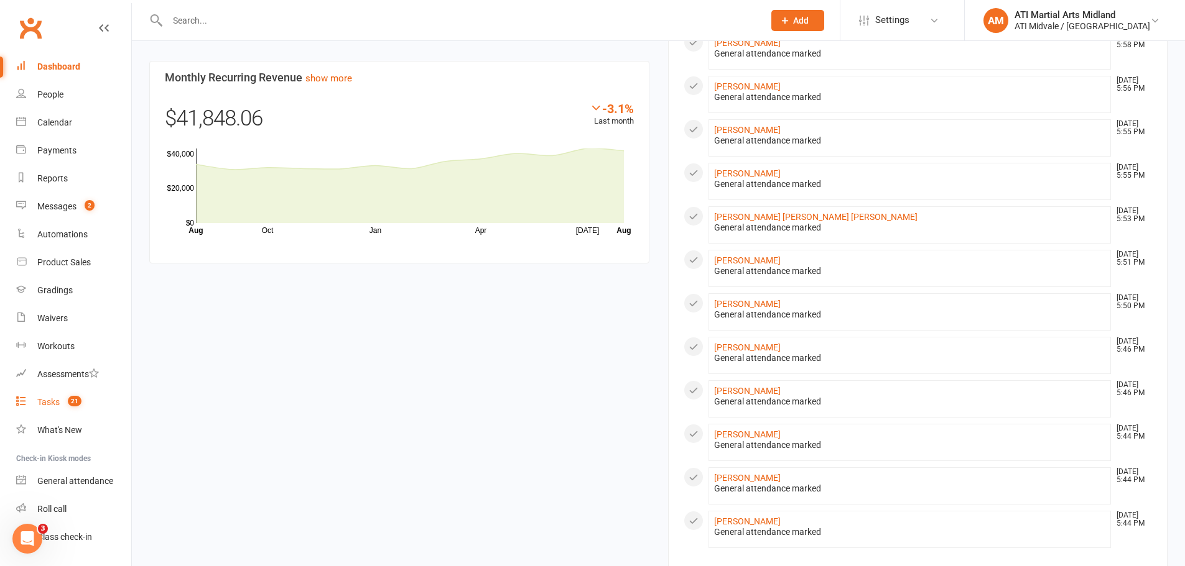
click at [52, 395] on link "Tasks 21" at bounding box center [73, 403] width 115 height 28
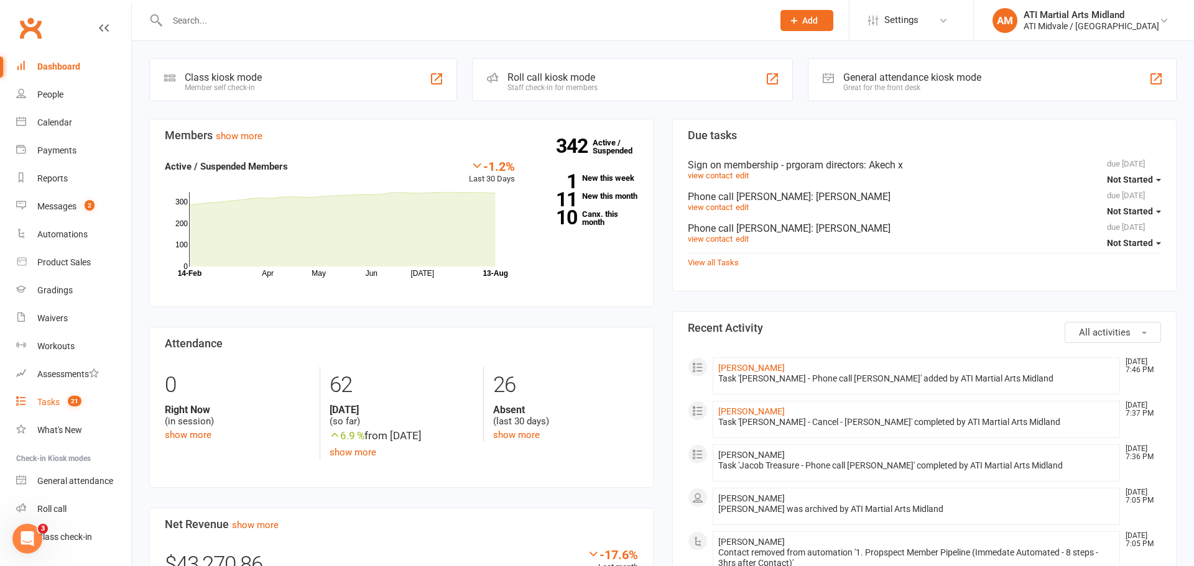
select select "incomplete"
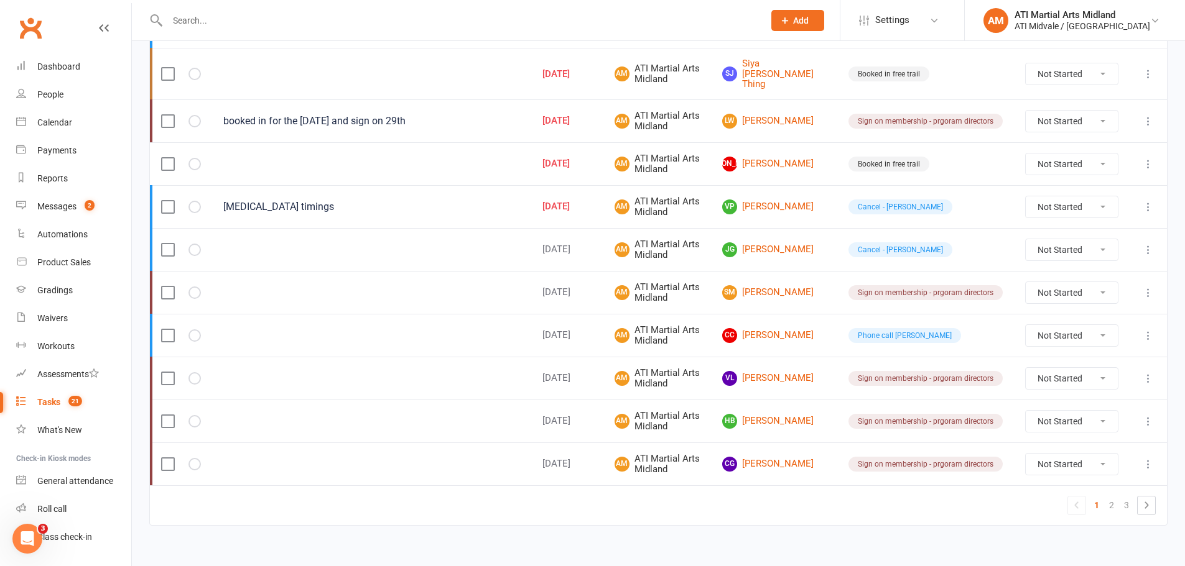
scroll to position [892, 0]
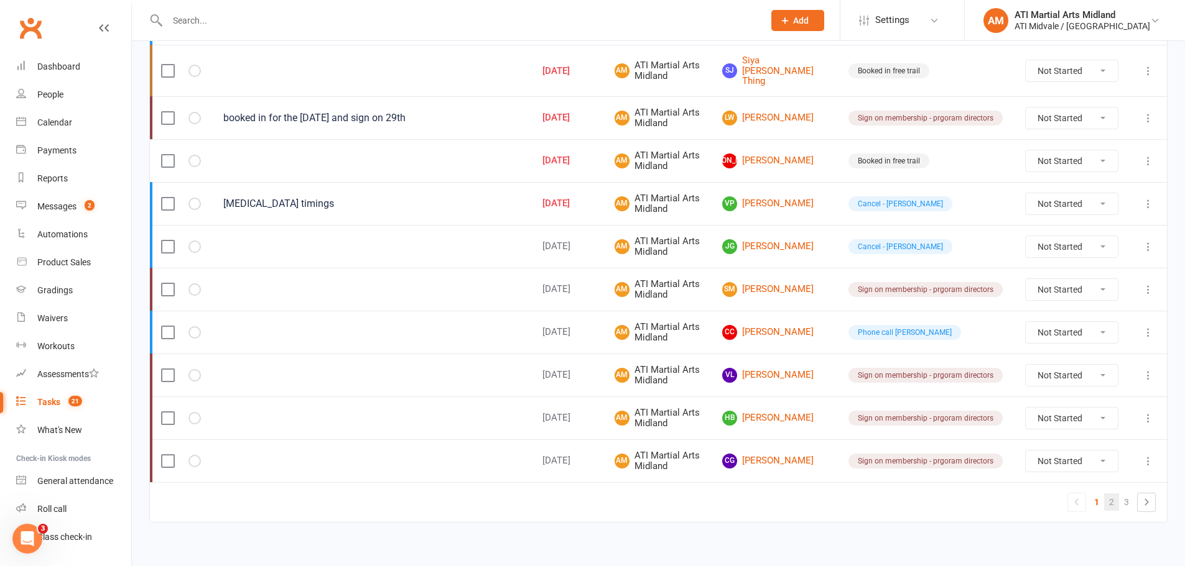
click at [1112, 494] on link "2" at bounding box center [1111, 502] width 15 height 17
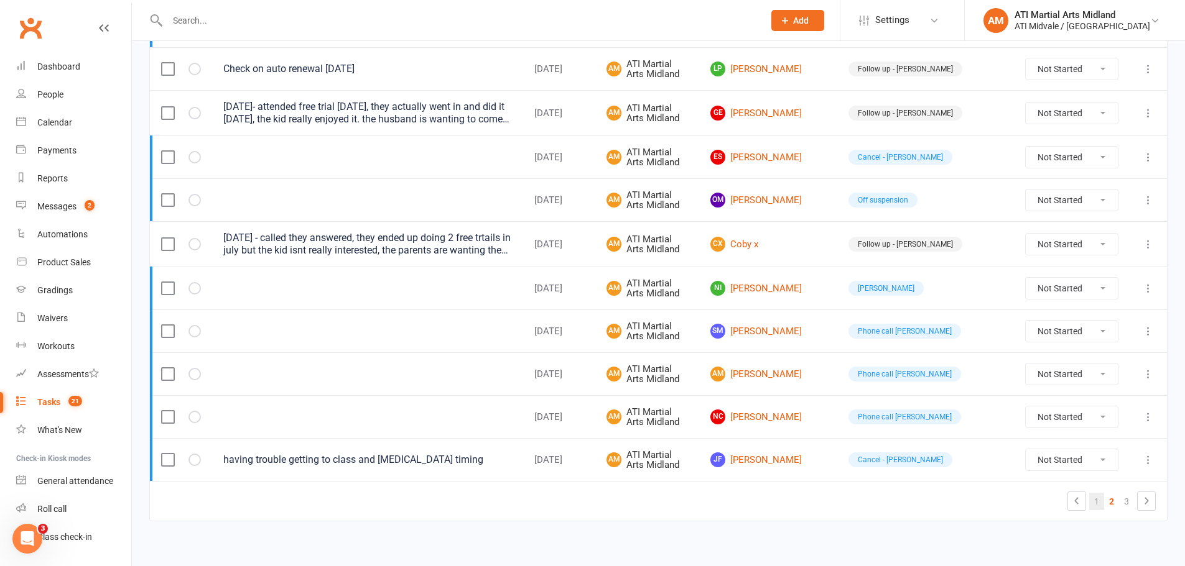
click at [1094, 500] on link "1" at bounding box center [1096, 501] width 15 height 17
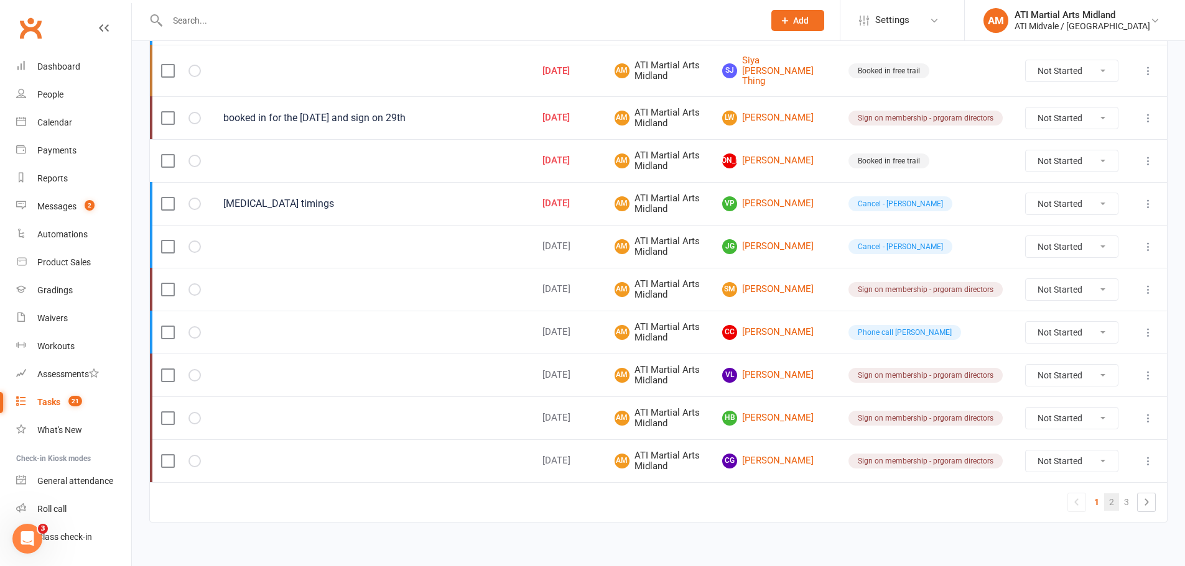
click at [1115, 499] on link "2" at bounding box center [1111, 502] width 15 height 17
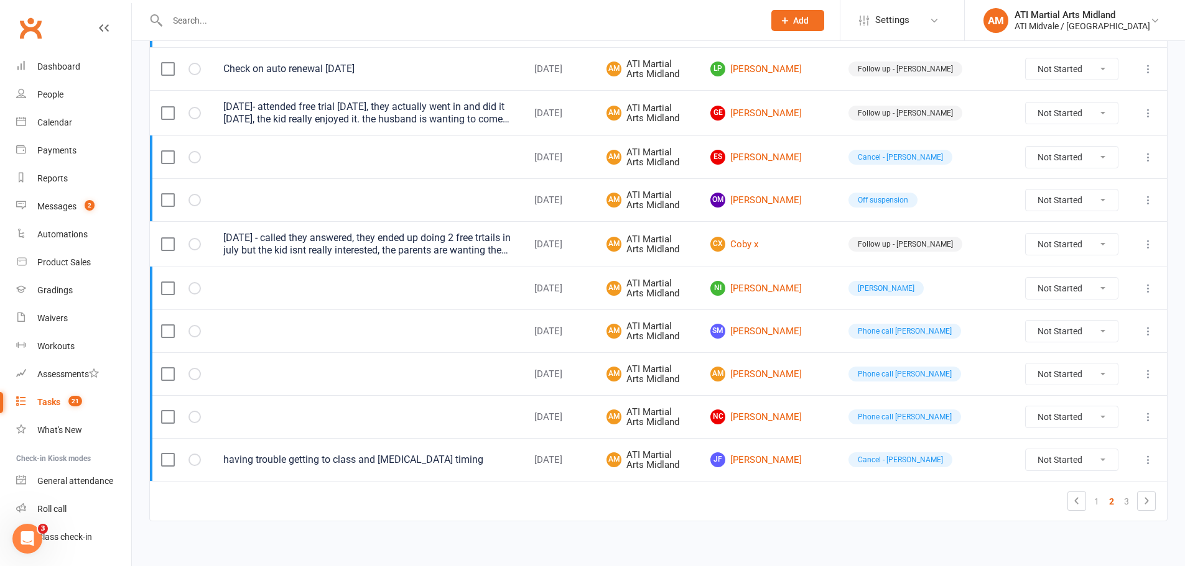
click at [1114, 503] on link "2" at bounding box center [1111, 501] width 15 height 17
click at [1112, 503] on link "2" at bounding box center [1111, 501] width 15 height 17
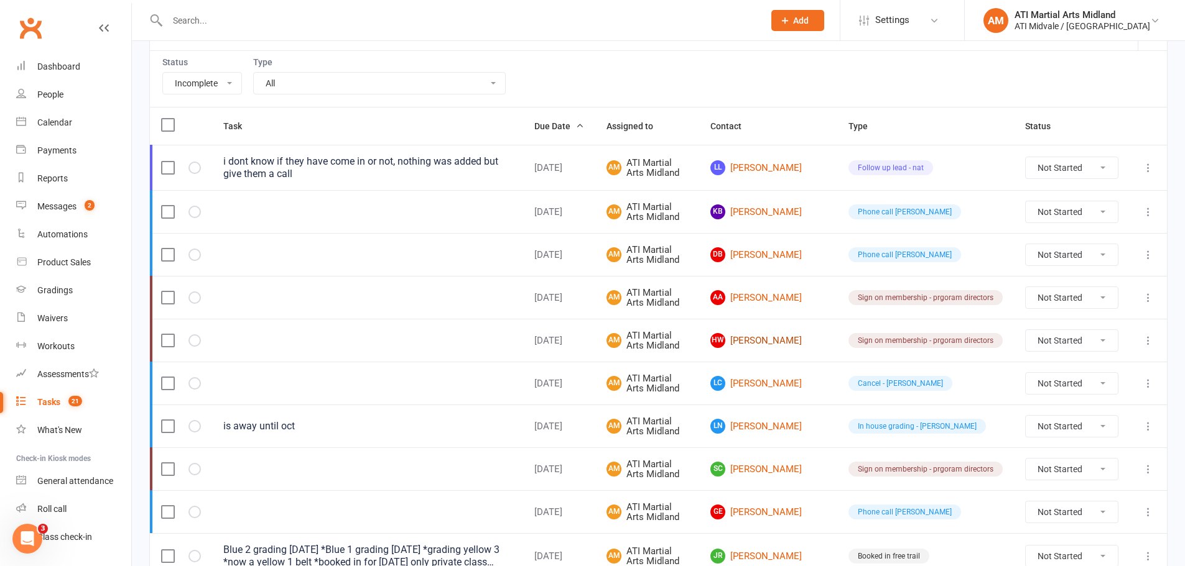
scroll to position [83, 0]
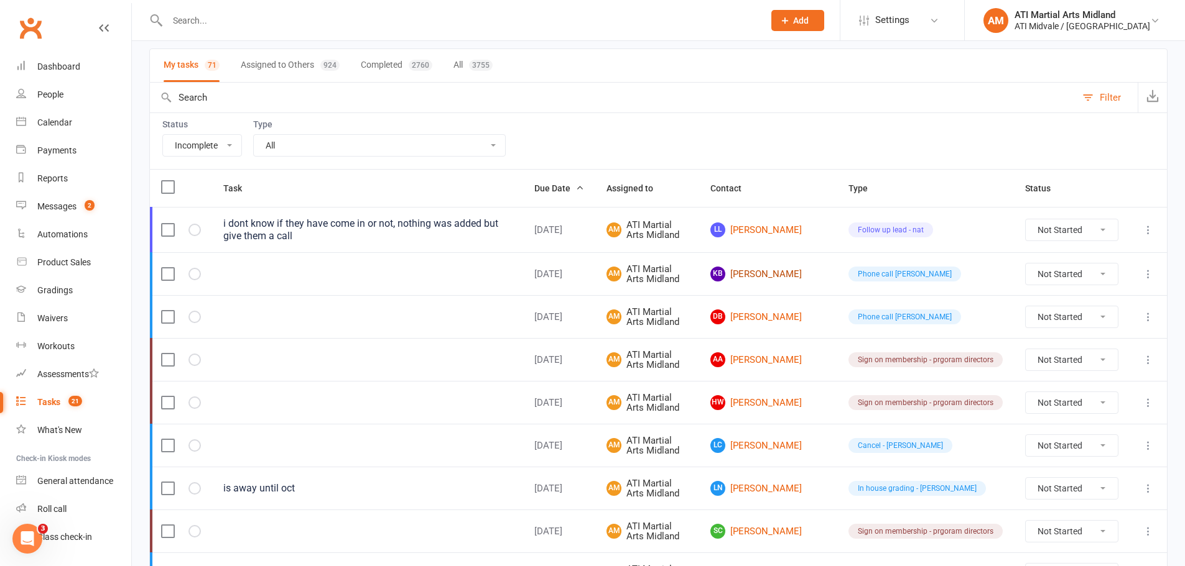
click at [790, 276] on link "KB [PERSON_NAME]" at bounding box center [768, 274] width 116 height 15
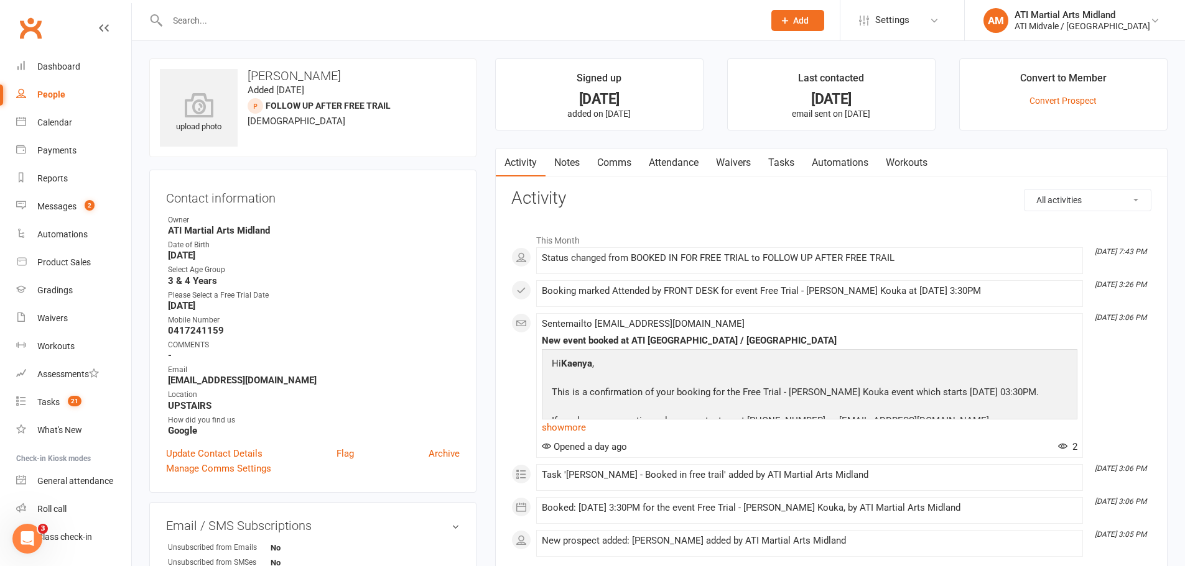
click at [572, 159] on link "Notes" at bounding box center [566, 163] width 43 height 29
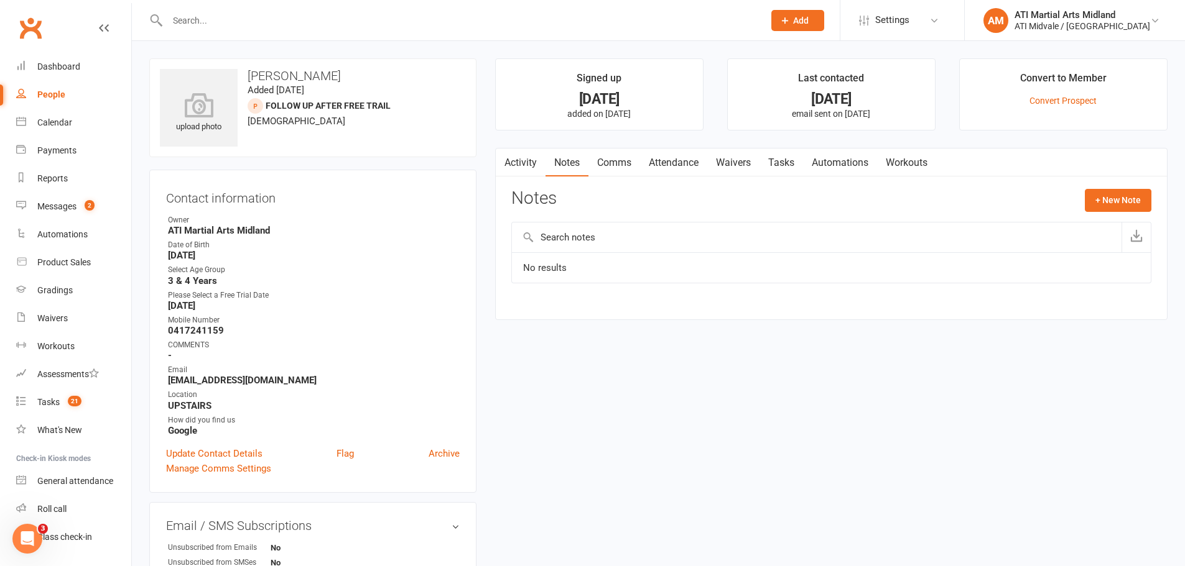
click at [779, 169] on link "Tasks" at bounding box center [781, 163] width 44 height 29
click at [673, 160] on link "Attendance" at bounding box center [673, 163] width 67 height 29
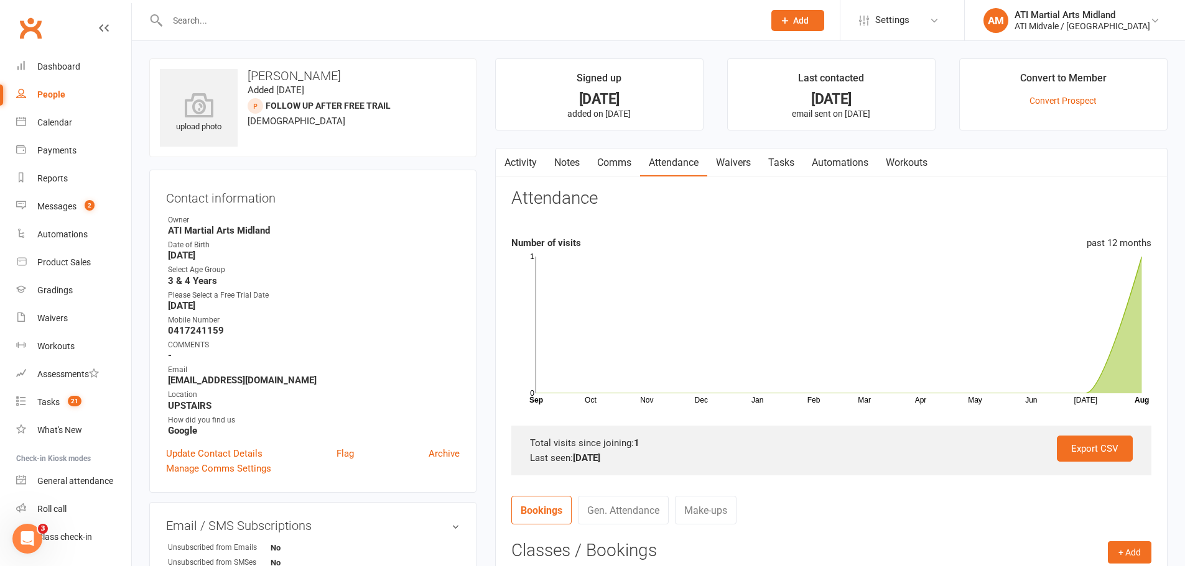
click at [526, 172] on link "Activity" at bounding box center [521, 163] width 50 height 29
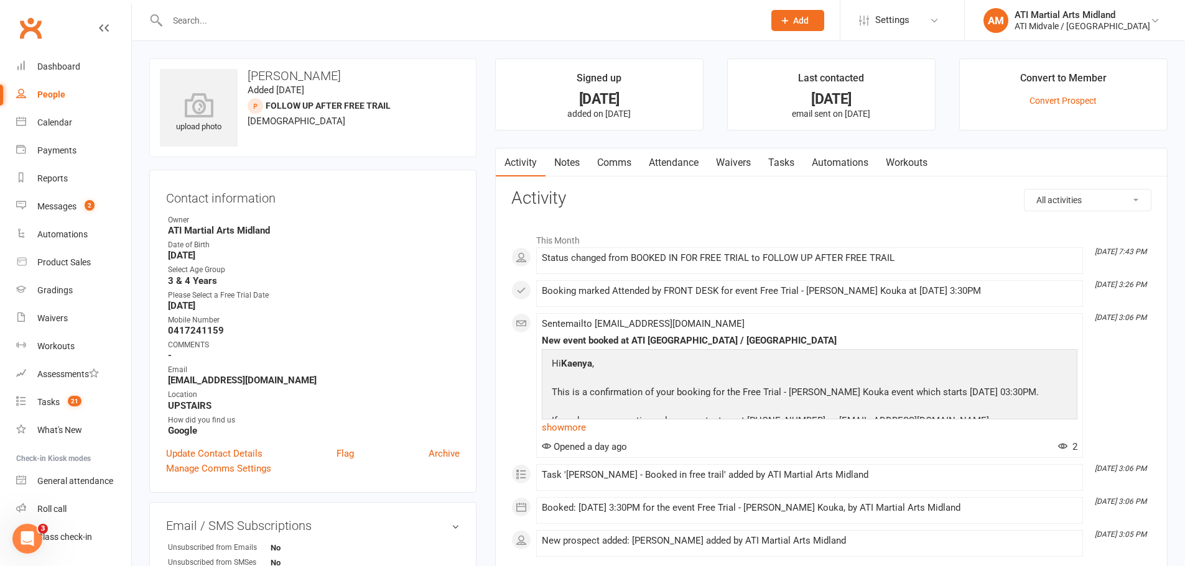
click at [567, 160] on link "Notes" at bounding box center [566, 163] width 43 height 29
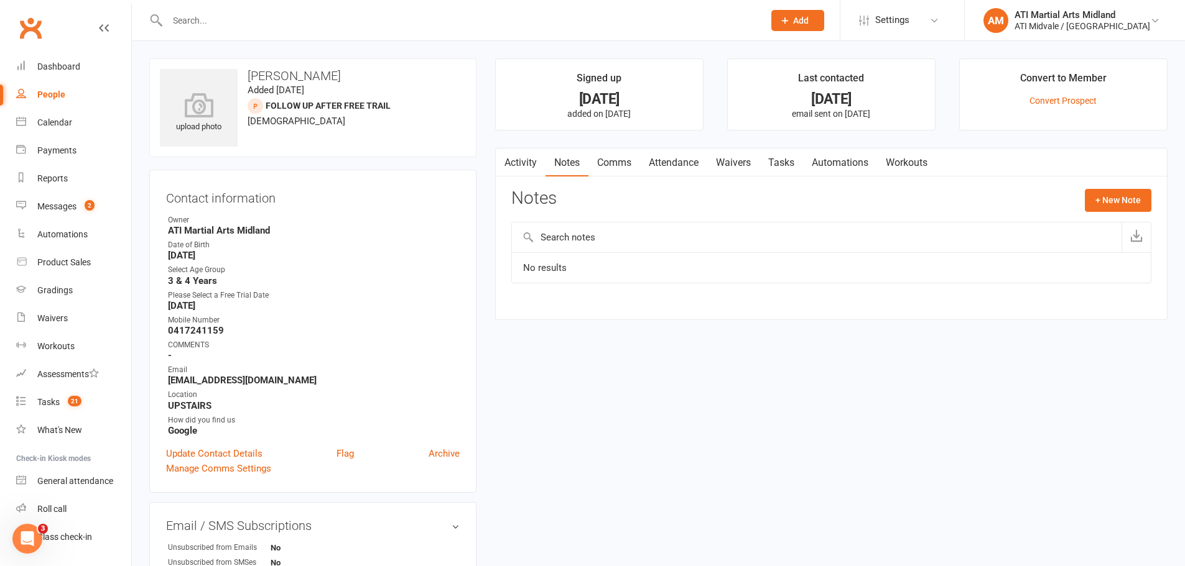
click at [790, 167] on link "Tasks" at bounding box center [781, 163] width 44 height 29
click at [991, 448] on div "upload photo [PERSON_NAME] Added [DATE] FOLLOW UP AFTER FREE TRAIL prospect [DE…" at bounding box center [658, 346] width 1037 height 576
click at [55, 159] on link "Payments" at bounding box center [73, 151] width 115 height 28
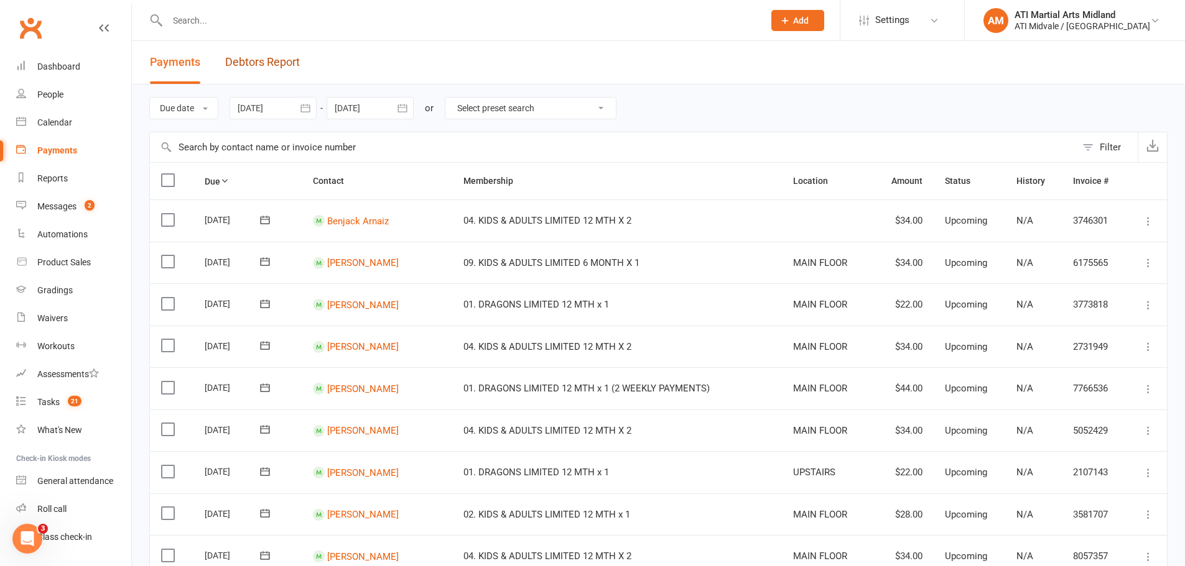
click at [231, 64] on link "Debtors Report" at bounding box center [262, 62] width 75 height 43
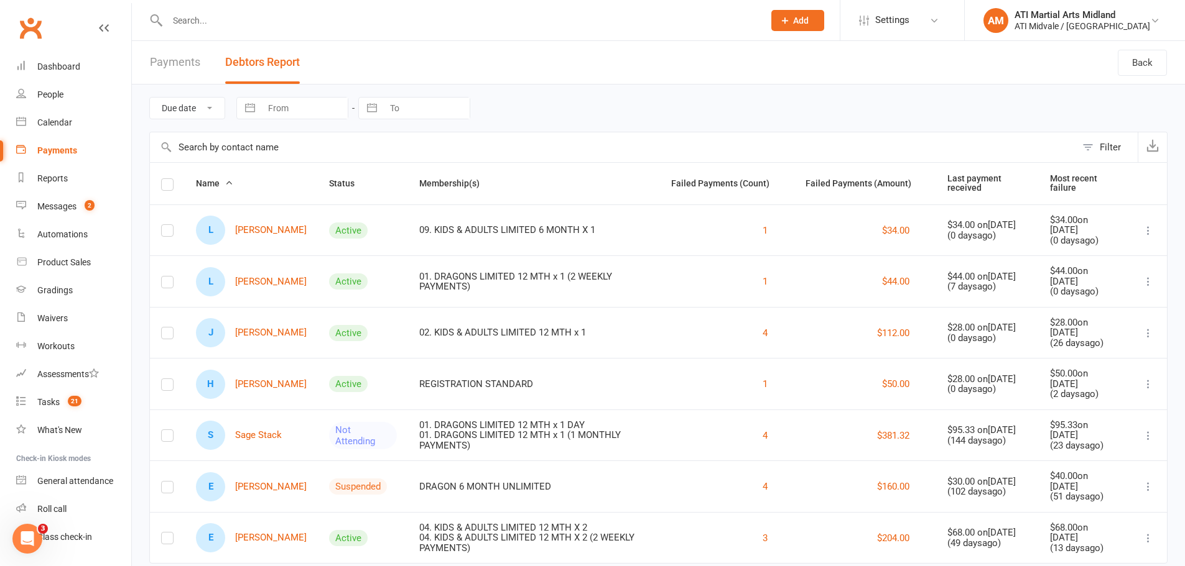
scroll to position [33, 0]
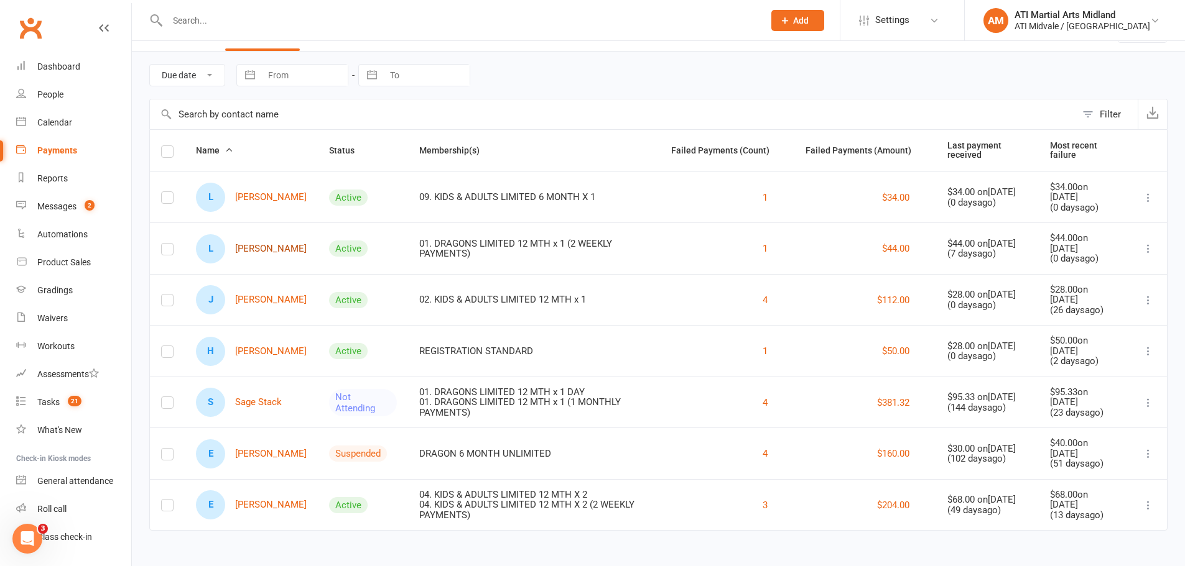
click at [286, 254] on link "L [PERSON_NAME]" at bounding box center [251, 248] width 111 height 29
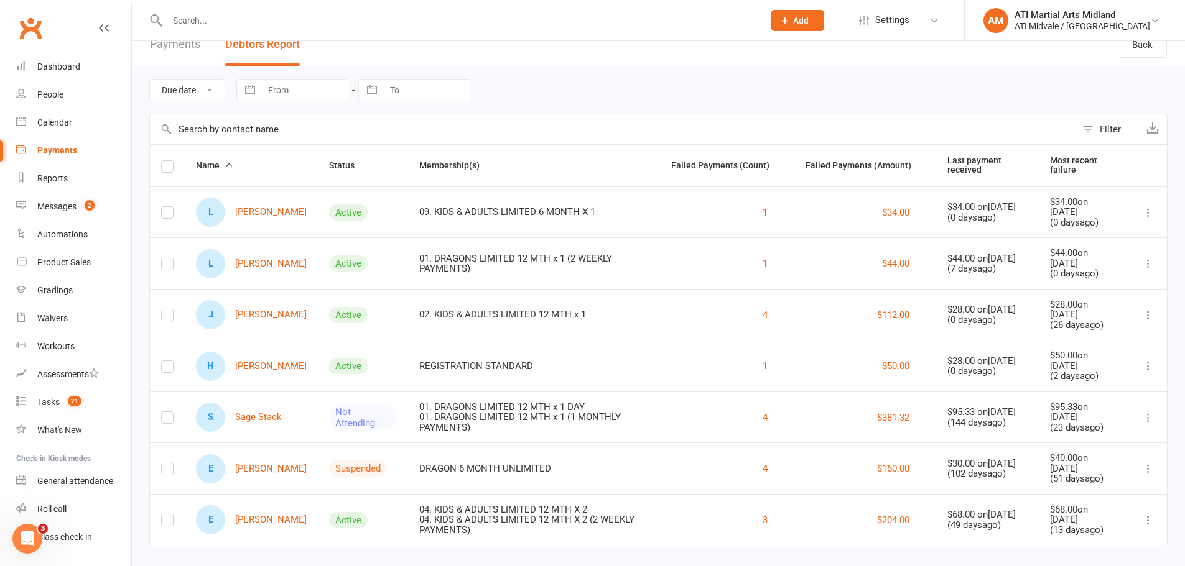
scroll to position [33, 0]
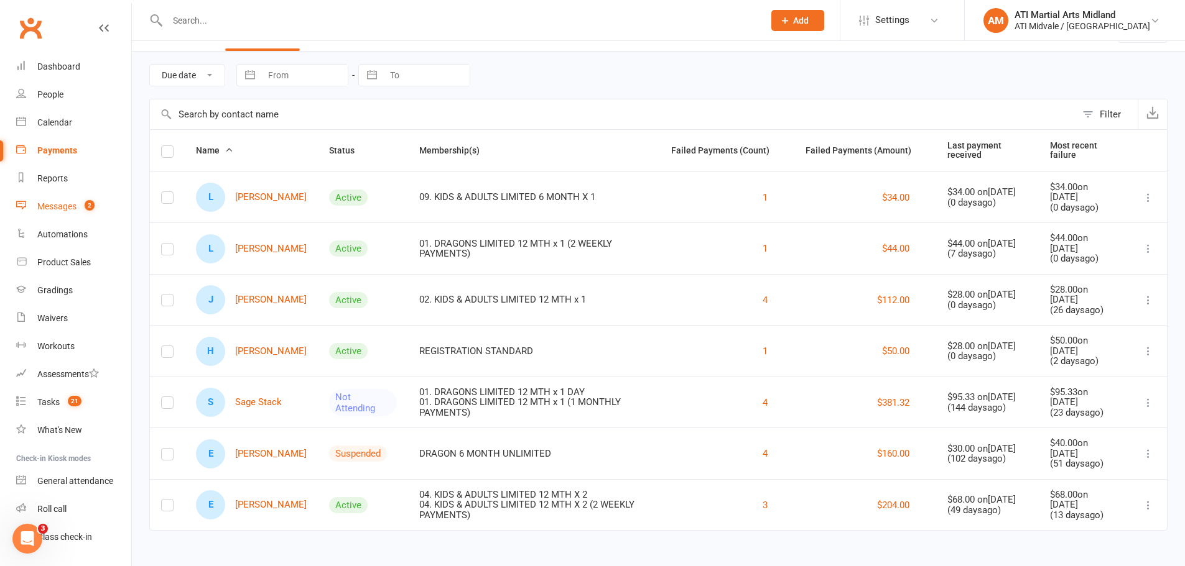
click at [75, 208] on div "Messages" at bounding box center [56, 206] width 39 height 10
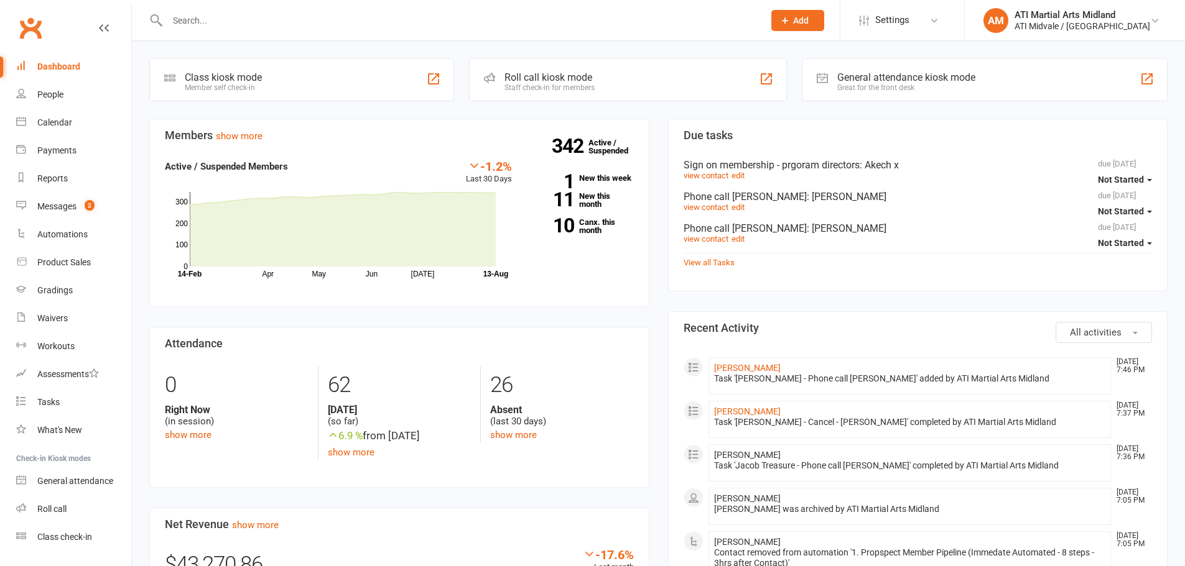
click at [213, 17] on input "text" at bounding box center [459, 20] width 591 height 17
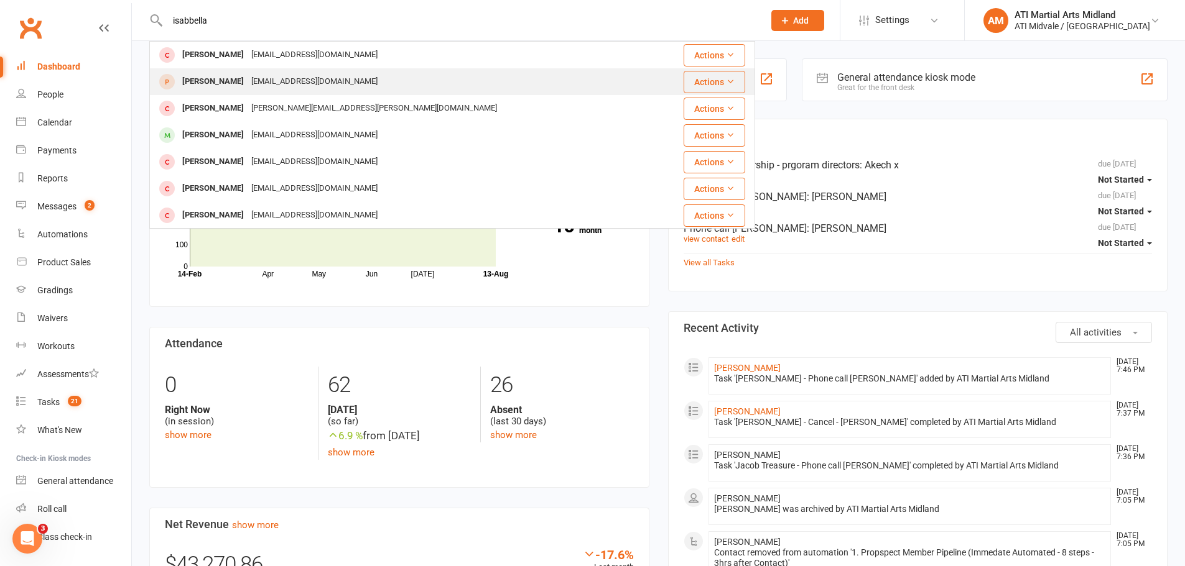
type input "isabbella"
click at [274, 83] on div "shep12377perth@gmail.com" at bounding box center [314, 82] width 134 height 18
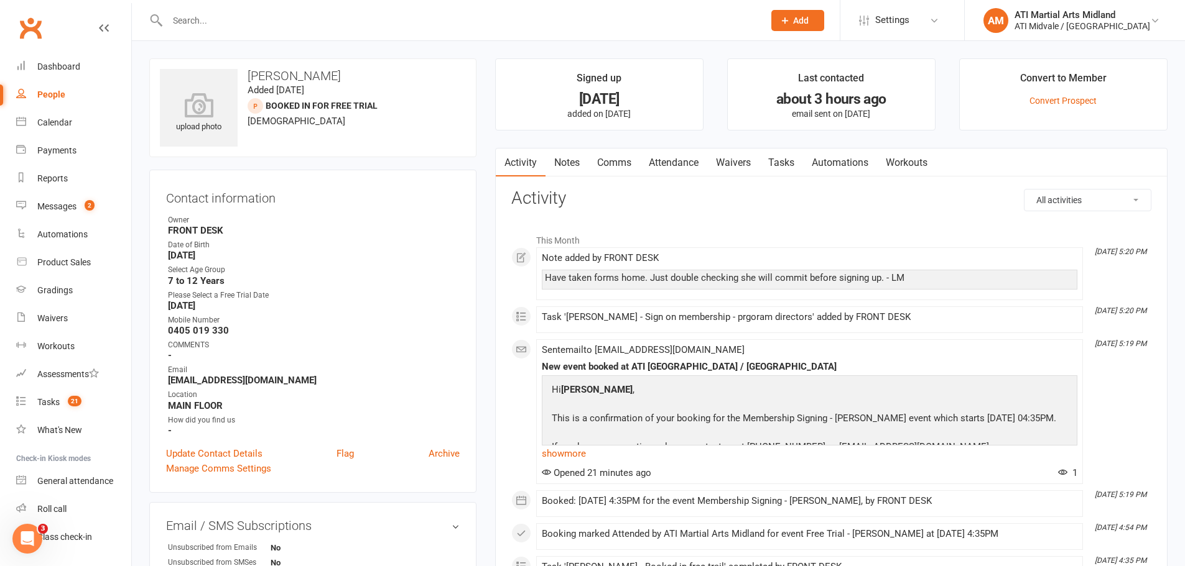
click at [685, 169] on link "Attendance" at bounding box center [673, 163] width 67 height 29
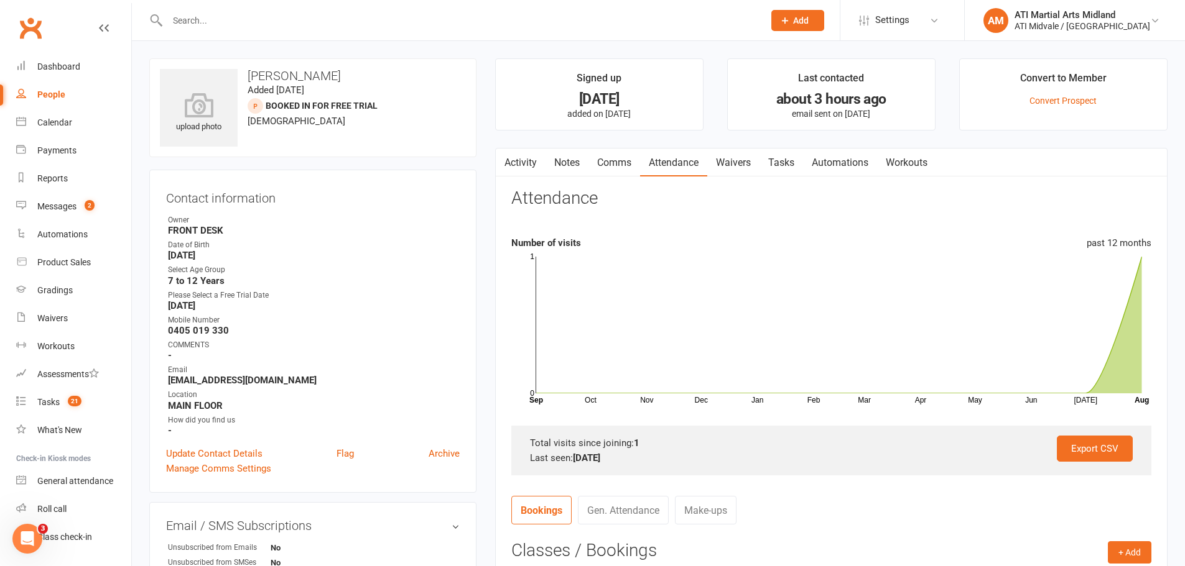
click at [791, 166] on link "Tasks" at bounding box center [781, 163] width 44 height 29
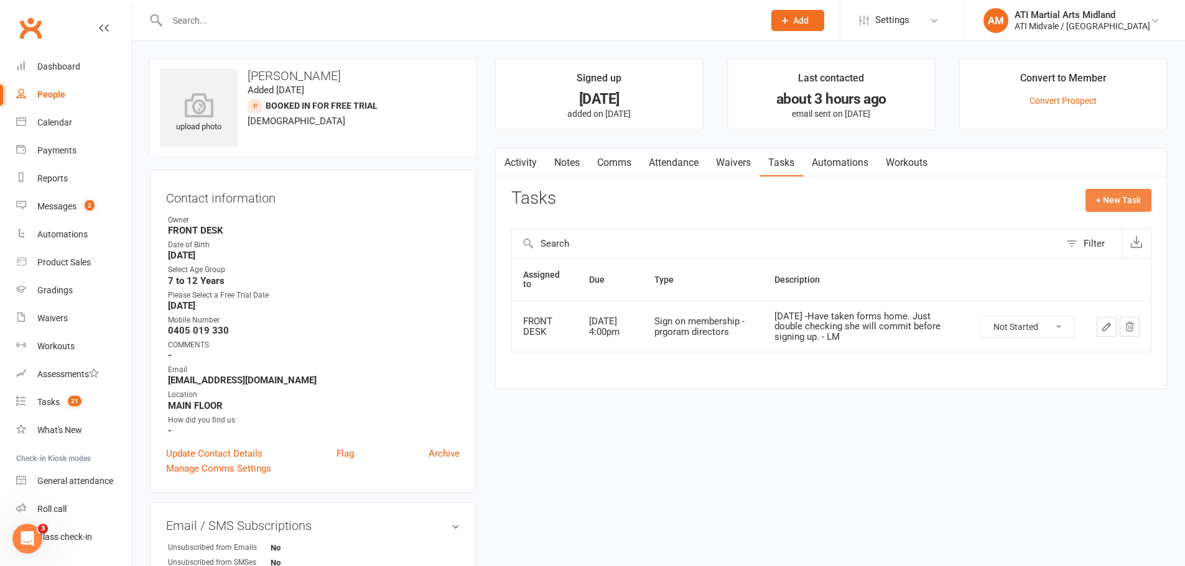
click at [1101, 203] on button "+ New Task" at bounding box center [1118, 200] width 66 height 22
select select "32859"
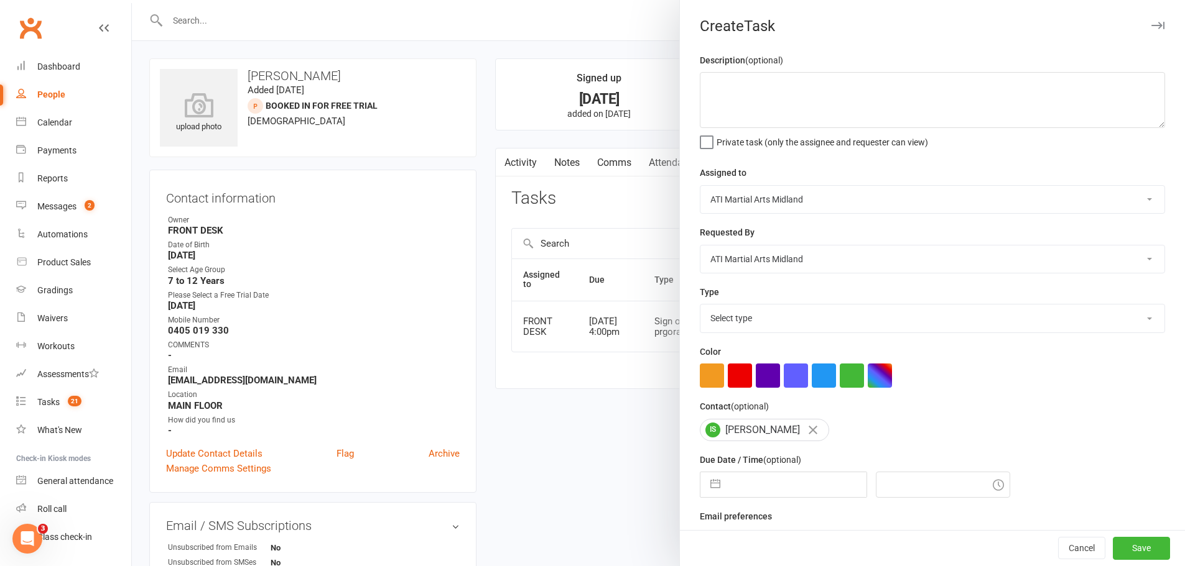
click at [739, 313] on select "Select type Add info to task Automatic renewal checking Booked in for 1st trial…" at bounding box center [932, 318] width 464 height 27
select select "22453"
click at [700, 307] on select "Select type Add info to task Automatic renewal checking Booked in for 1st trial…" at bounding box center [932, 318] width 464 height 27
click at [706, 488] on button "button" at bounding box center [715, 485] width 22 height 25
select select "6"
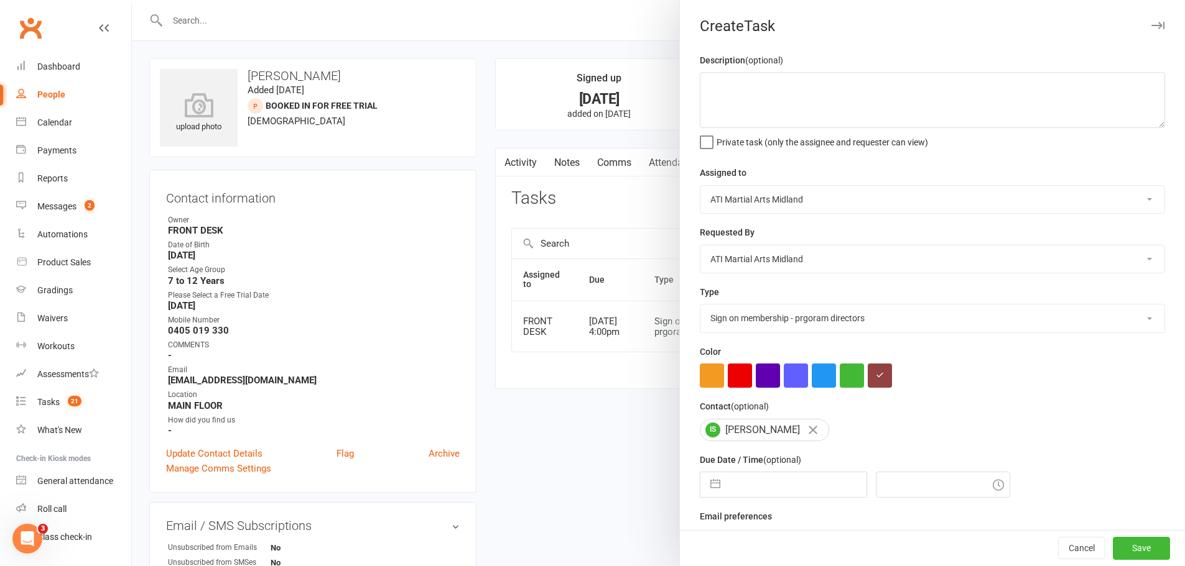
select select "2025"
select select "7"
select select "2025"
select select "8"
select select "2025"
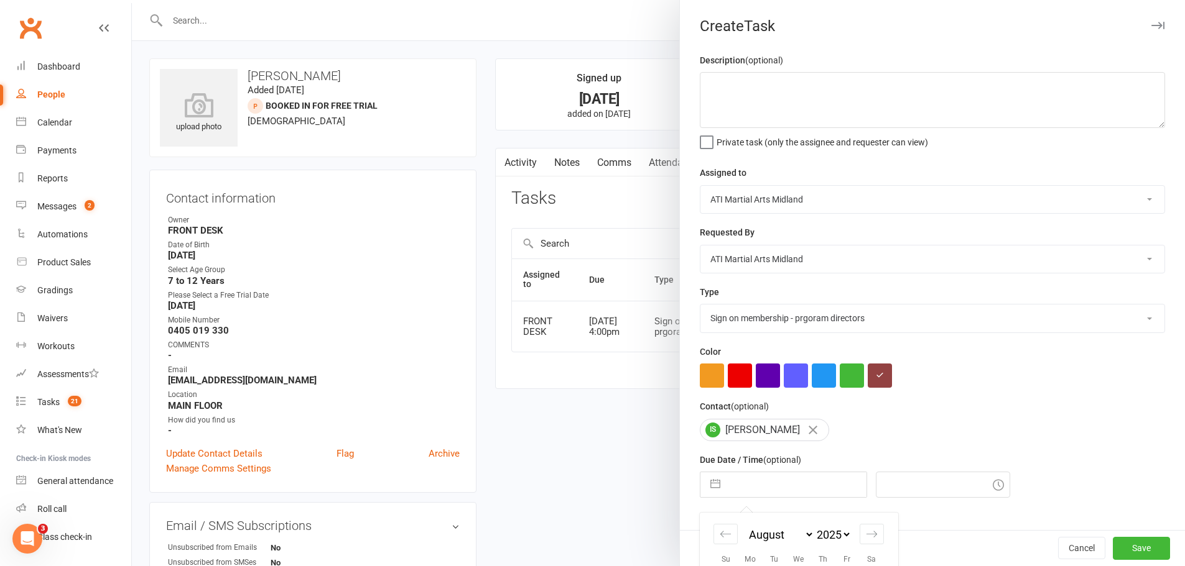
scroll to position [162, 0]
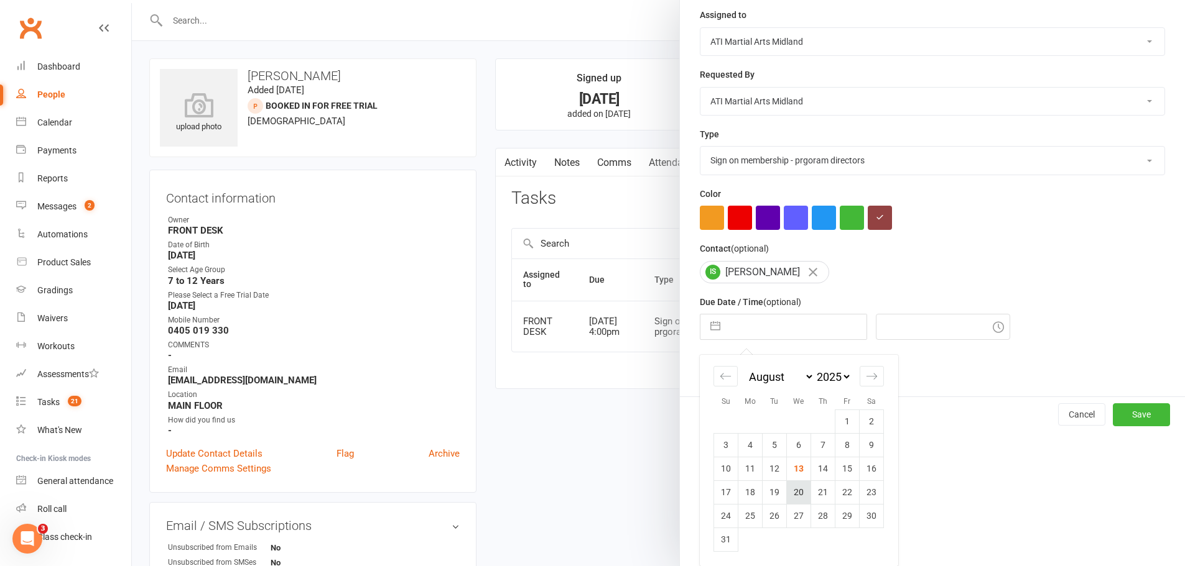
click at [793, 492] on td "20" at bounding box center [799, 493] width 24 height 24
type input "[DATE]"
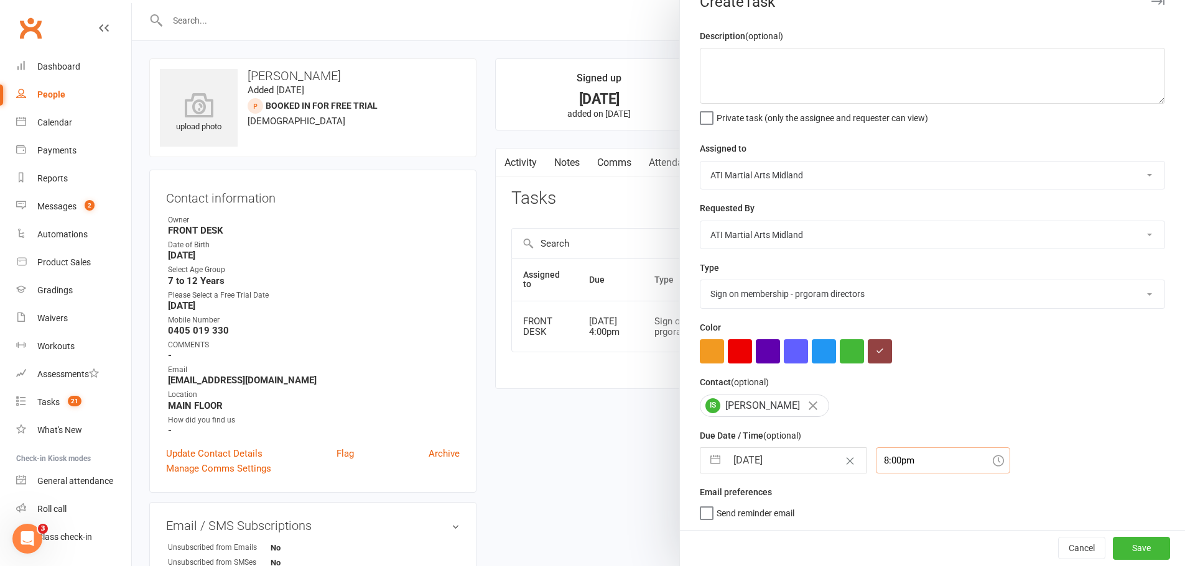
click at [896, 463] on div "8:00pm" at bounding box center [943, 461] width 134 height 26
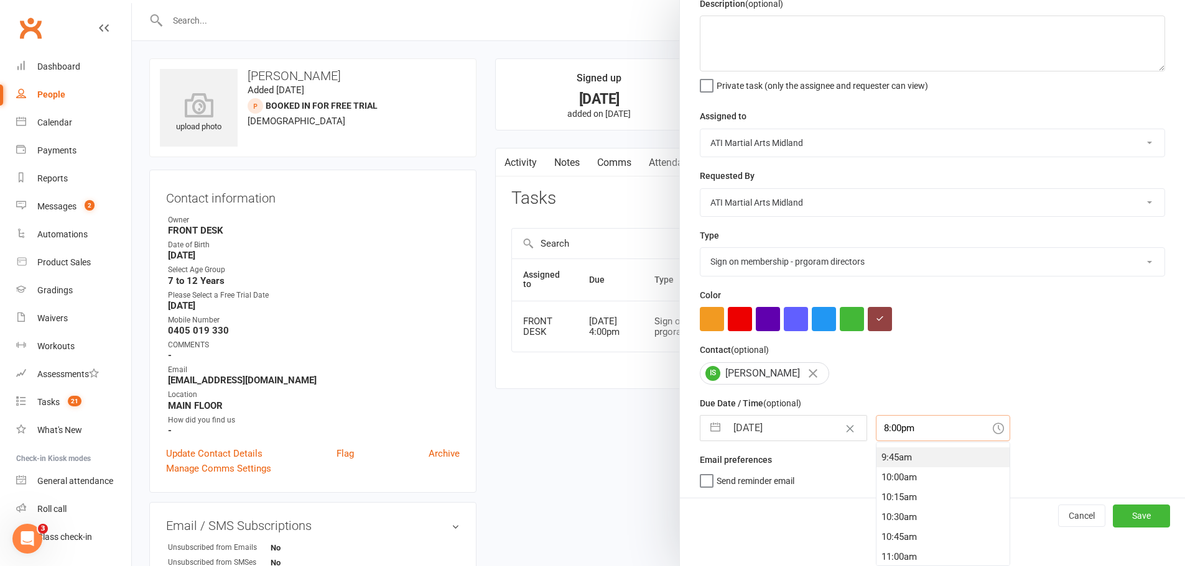
scroll to position [764, 0]
click at [897, 473] on div "9:45am" at bounding box center [942, 465] width 133 height 20
type input "9:45am"
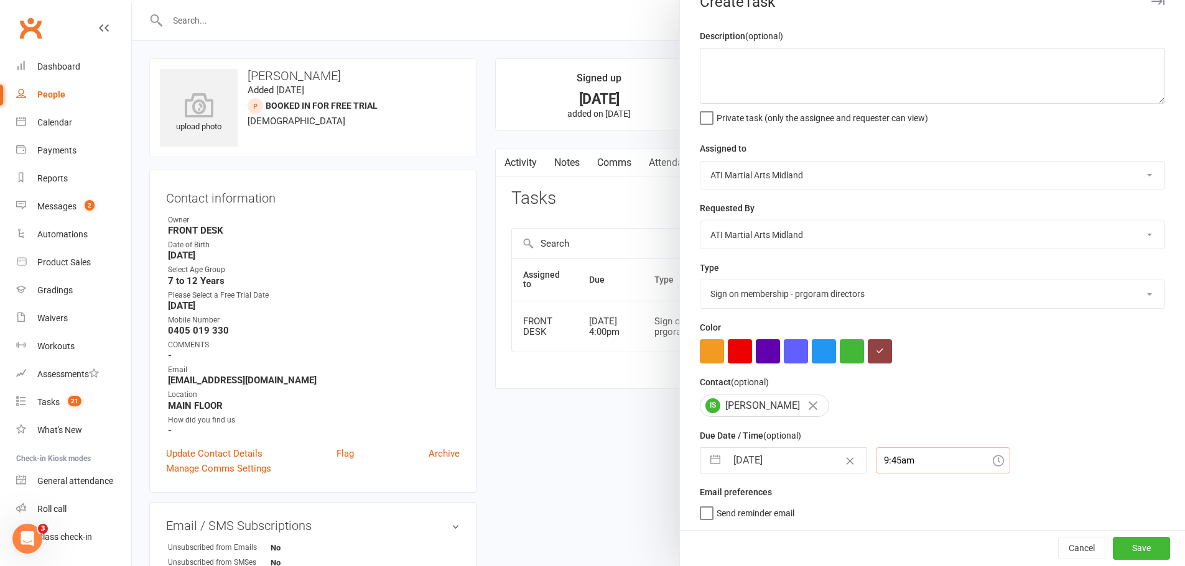
scroll to position [29, 0]
click at [1121, 540] on button "Save" at bounding box center [1140, 548] width 57 height 22
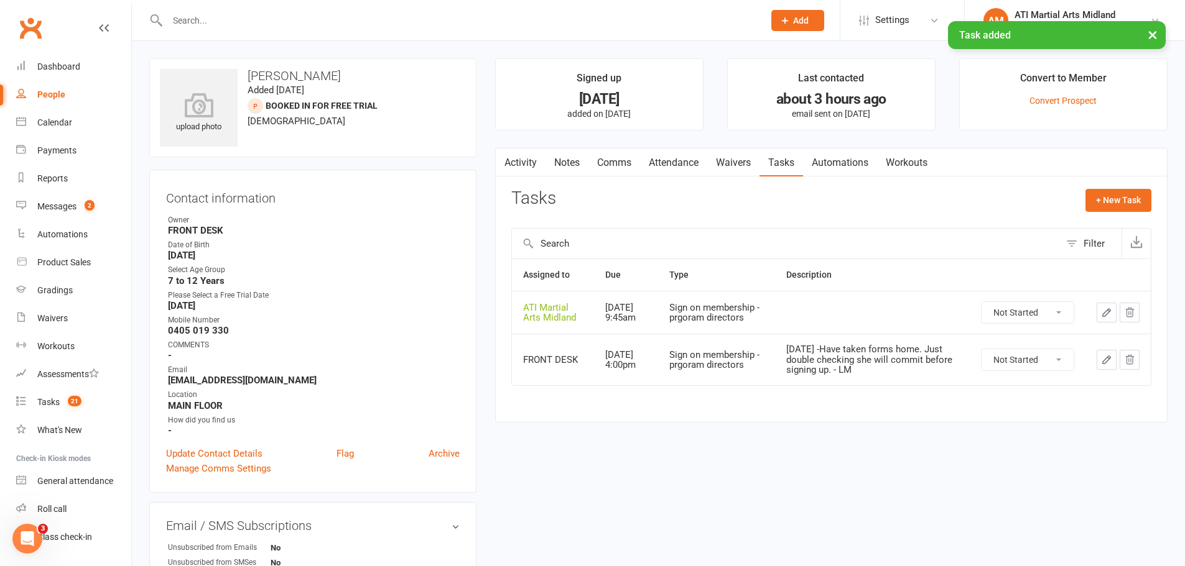
click at [732, 417] on div "Activity Notes Comms Attendance Waivers Tasks Automations Workouts Attendance N…" at bounding box center [831, 285] width 672 height 275
click at [61, 146] on div "Payments" at bounding box center [56, 151] width 39 height 10
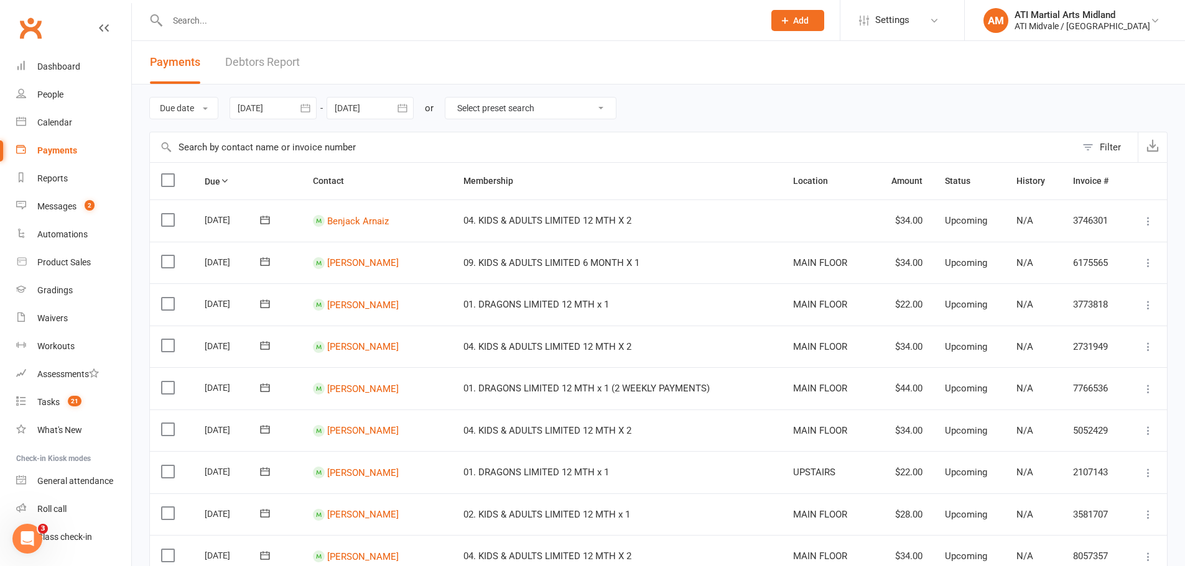
click at [257, 64] on link "Debtors Report" at bounding box center [262, 62] width 75 height 43
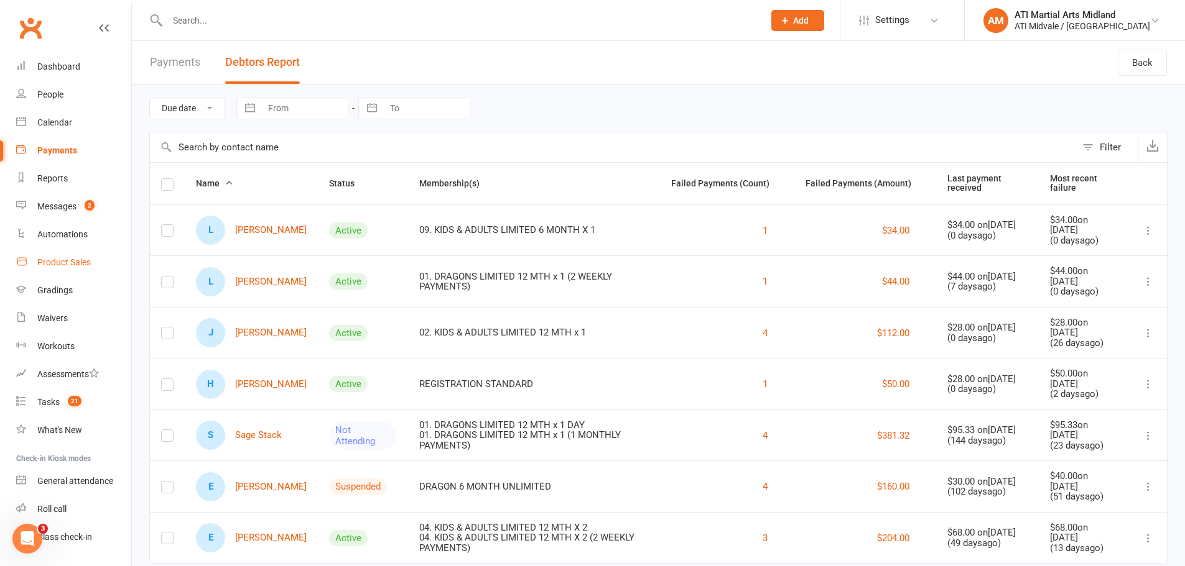
click at [66, 254] on link "Product Sales" at bounding box center [73, 263] width 115 height 28
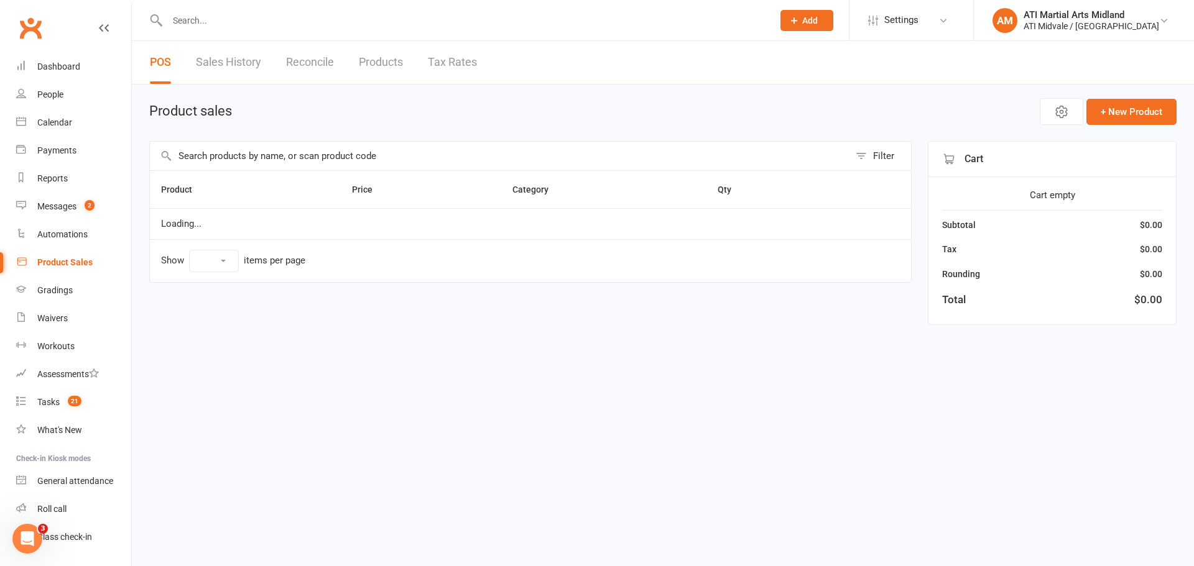
select select "100"
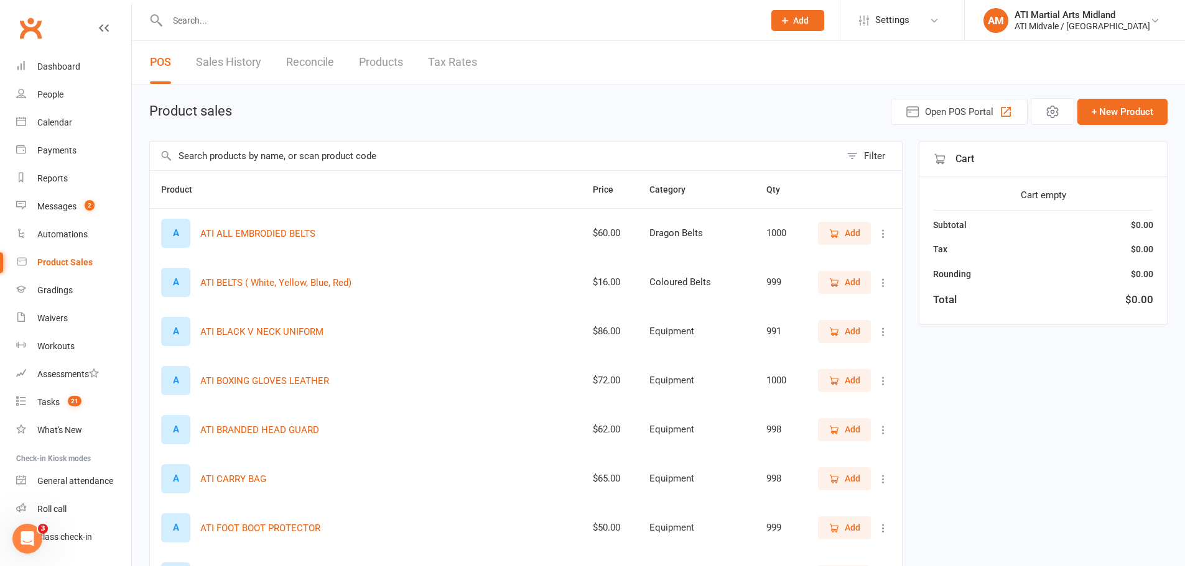
click at [314, 62] on link "Reconcile" at bounding box center [310, 62] width 48 height 43
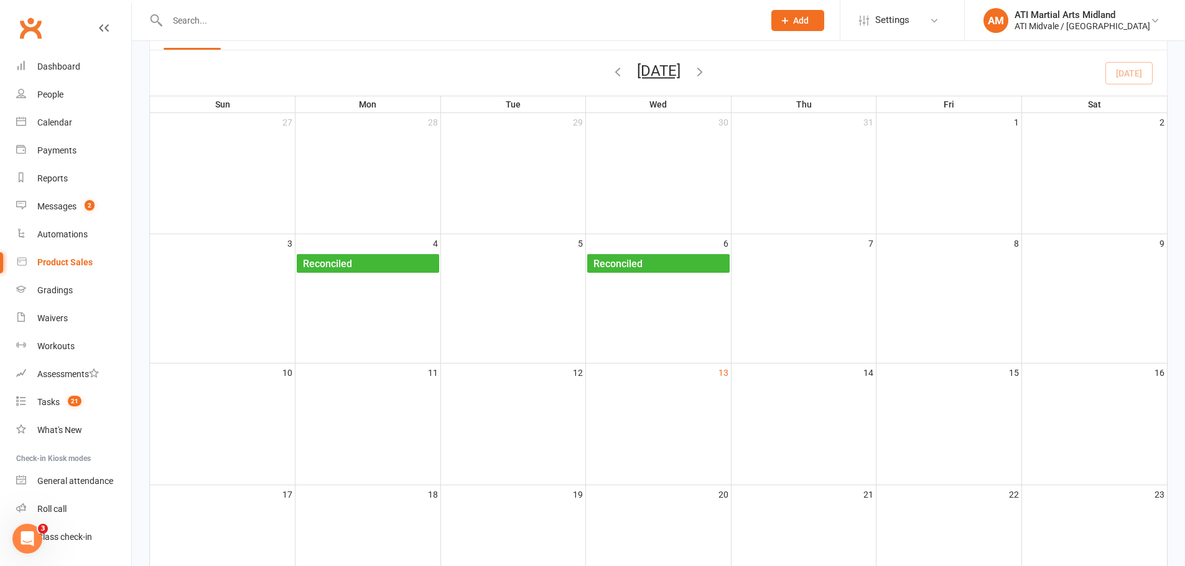
scroll to position [62, 0]
